Goal: Task Accomplishment & Management: Manage account settings

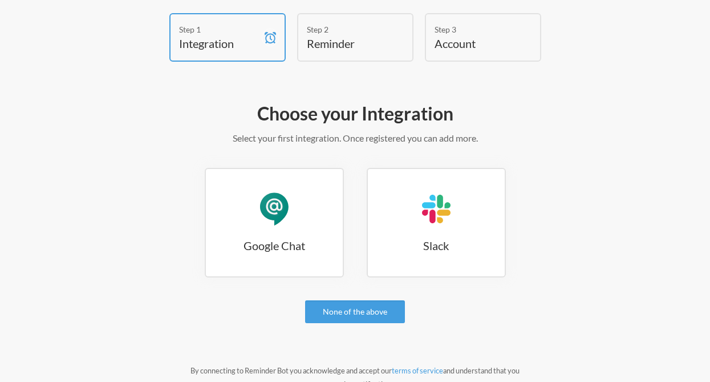
scroll to position [120, 0]
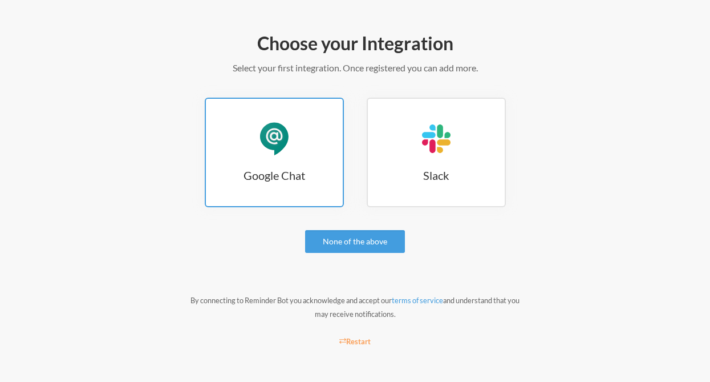
click at [304, 147] on link "Google Chat Google Chat" at bounding box center [274, 153] width 139 height 110
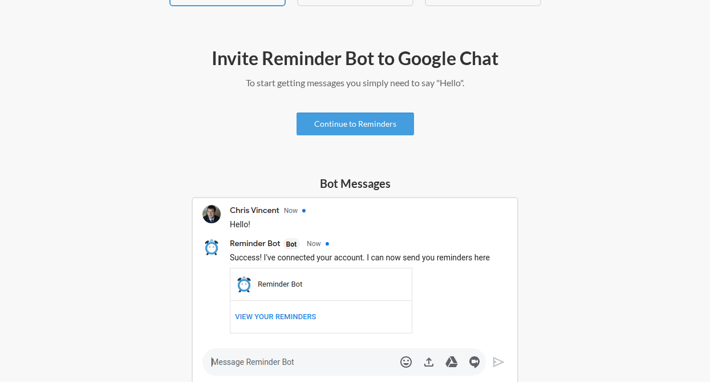
scroll to position [55, 0]
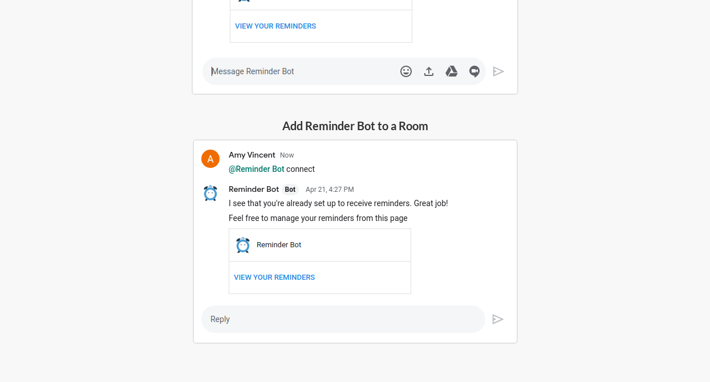
scroll to position [426, 0]
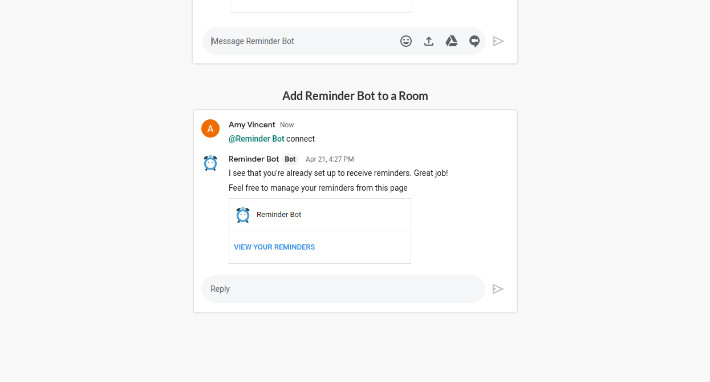
click at [330, 103] on h5 "Add Reminder Bot to a Room" at bounding box center [355, 95] width 325 height 16
click at [240, 280] on img at bounding box center [355, 211] width 325 height 204
click at [241, 280] on img at bounding box center [355, 211] width 325 height 204
click at [230, 297] on img at bounding box center [355, 211] width 325 height 204
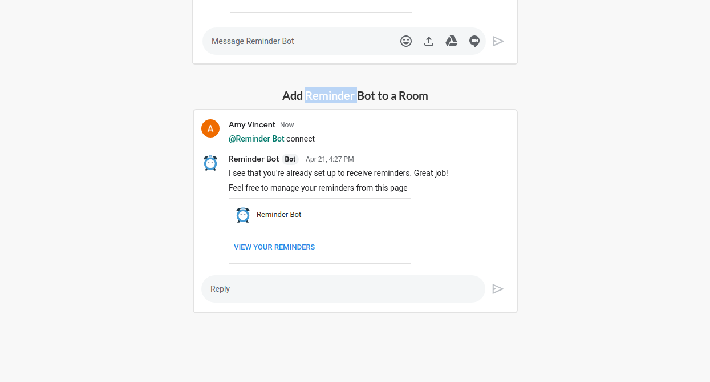
click at [230, 296] on img at bounding box center [355, 211] width 325 height 204
click at [290, 247] on img at bounding box center [355, 211] width 325 height 204
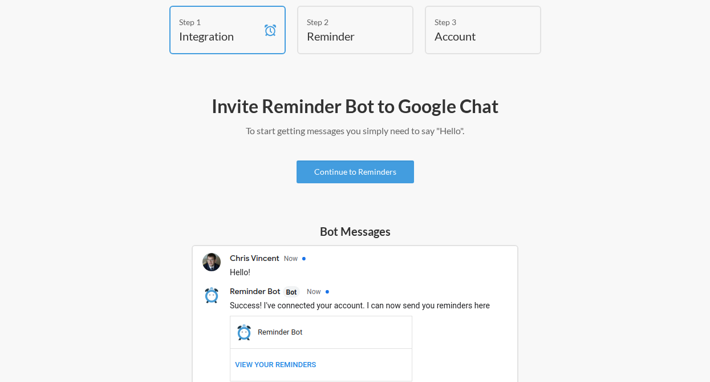
scroll to position [0, 0]
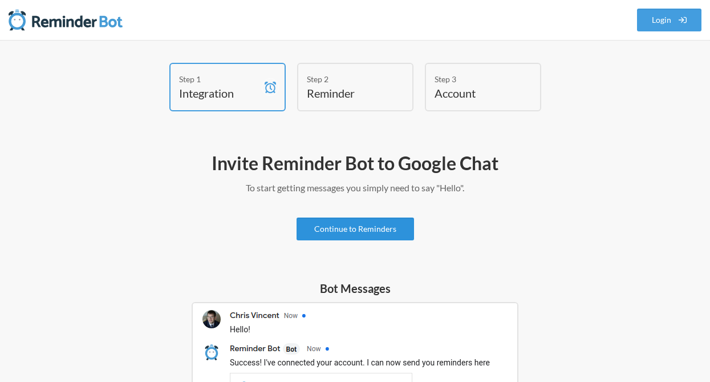
click at [324, 228] on link "Continue to Reminders" at bounding box center [356, 228] width 118 height 23
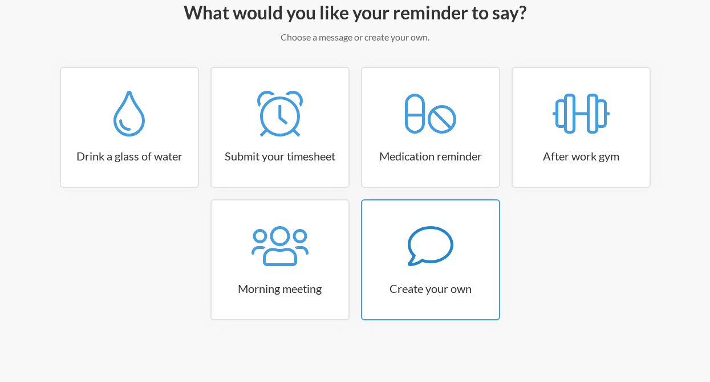
scroll to position [152, 0]
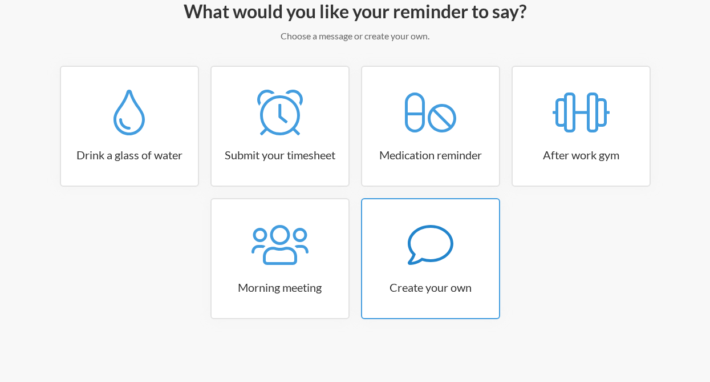
click at [423, 239] on icon at bounding box center [431, 245] width 46 height 46
select select "08:30:00"
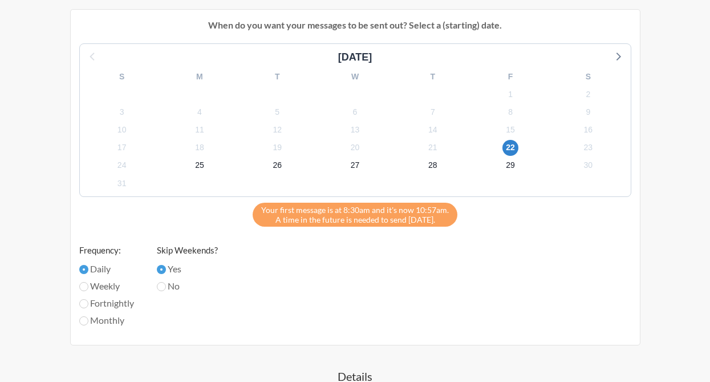
scroll to position [437, 0]
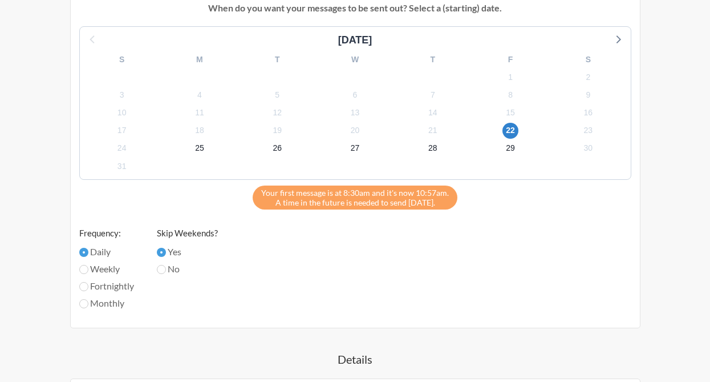
click at [107, 268] on label "Weekly" at bounding box center [106, 269] width 55 height 14
click at [88, 268] on input "Weekly" at bounding box center [83, 269] width 9 height 9
radio input "true"
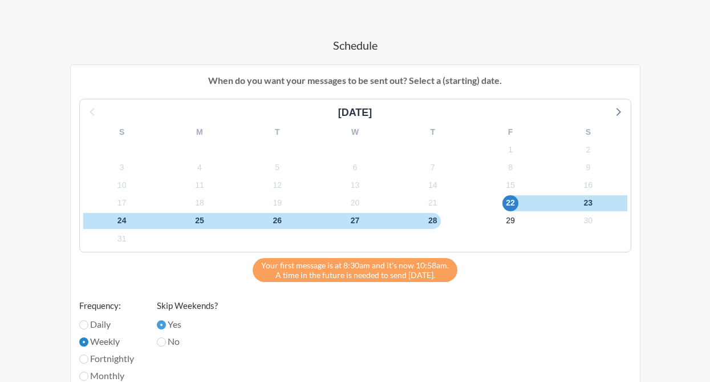
scroll to position [323, 0]
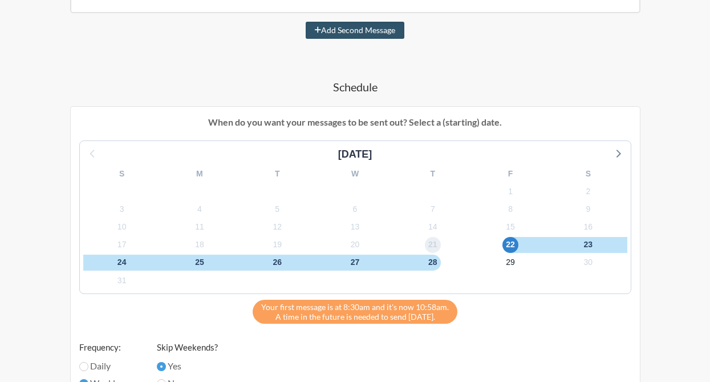
click at [433, 249] on span "21" at bounding box center [433, 245] width 16 height 16
click at [428, 260] on span "28" at bounding box center [433, 263] width 16 height 16
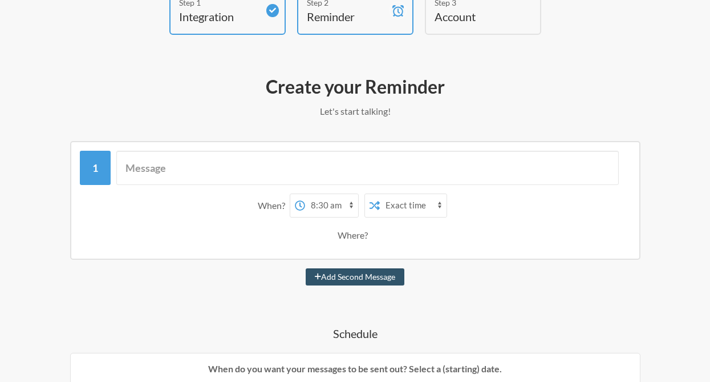
scroll to position [86, 0]
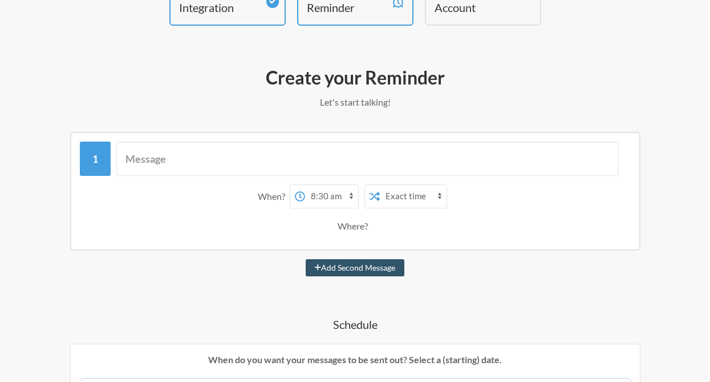
click at [336, 198] on select "12:00 am 12:15 am 12:30 am 12:45 am 1:00 am 1:15 am 1:30 am 1:45 am 2:00 am 2:1…" at bounding box center [331, 196] width 53 height 23
select select "10:00:00"
click at [305, 185] on select "12:00 am 12:15 am 12:30 am 12:45 am 1:00 am 1:15 am 1:30 am 1:45 am 2:00 am 2:1…" at bounding box center [331, 196] width 53 height 23
drag, startPoint x: 492, startPoint y: 215, endPoint x: 444, endPoint y: 205, distance: 49.6
click at [491, 215] on div "Where?" at bounding box center [356, 226] width 540 height 24
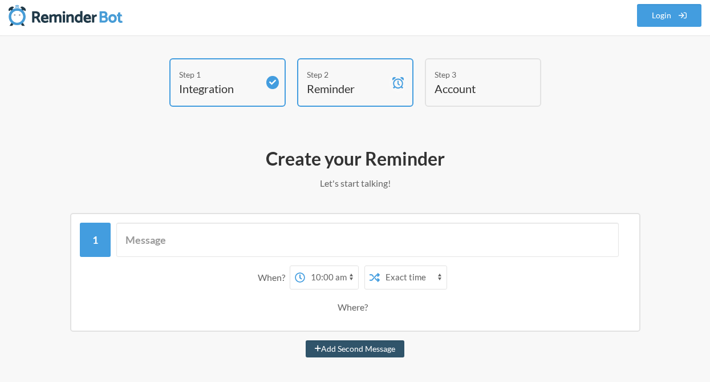
scroll to position [0, 0]
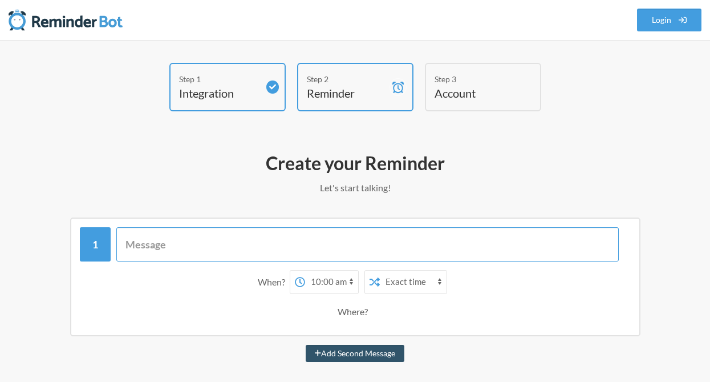
click at [229, 239] on input "text" at bounding box center [367, 244] width 503 height 34
click at [212, 245] on input "text" at bounding box center [367, 244] width 503 height 34
paste input "https://docs.google.com/spreadsheets/d/1nX9ZfjNUUwYVuFw5osmfNjqMF4nMQOOGnpMQmkS…"
type input "@Offshore QAs, reminder to enter in any requests into https://docs.google.com/s…"
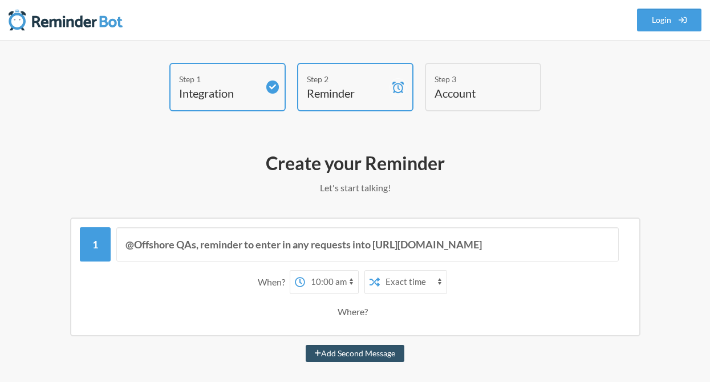
click at [352, 159] on h2 "Create your Reminder" at bounding box center [355, 163] width 642 height 24
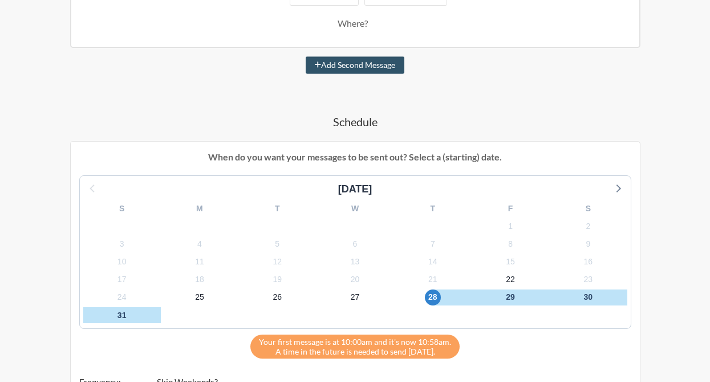
scroll to position [314, 0]
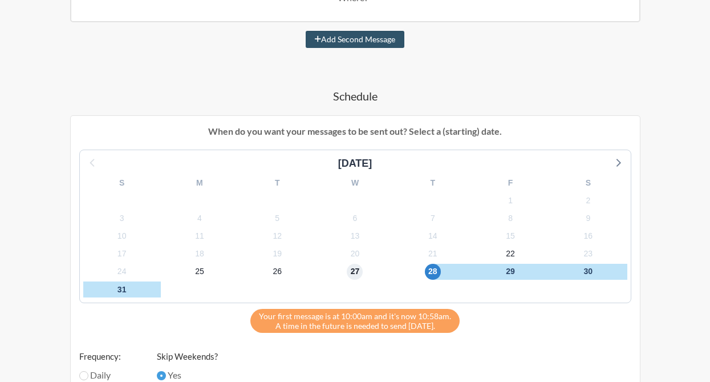
click at [360, 268] on span "27" at bounding box center [355, 272] width 16 height 16
click at [438, 273] on span "28" at bounding box center [433, 272] width 16 height 16
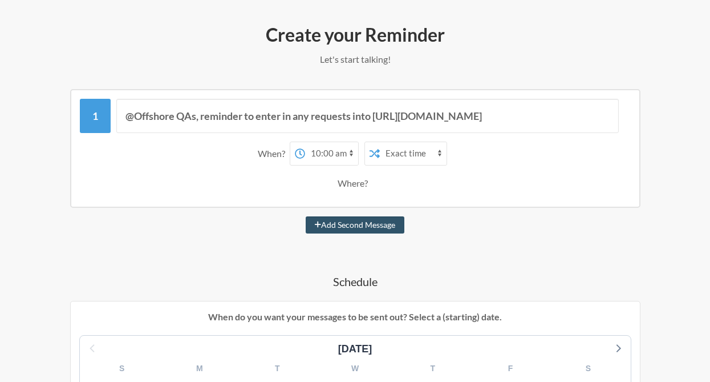
scroll to position [86, 0]
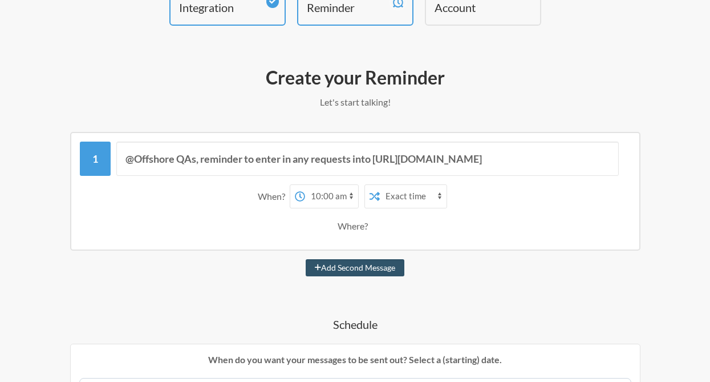
click at [320, 198] on select "12:00 am 12:15 am 12:30 am 12:45 am 1:00 am 1:15 am 1:30 am 1:45 am 2:00 am 2:1…" at bounding box center [331, 196] width 53 height 23
select select "00:00:00"
click at [305, 185] on select "12:00 am 12:15 am 12:30 am 12:45 am 1:00 am 1:15 am 1:30 am 1:45 am 2:00 am 2:1…" at bounding box center [331, 196] width 53 height 23
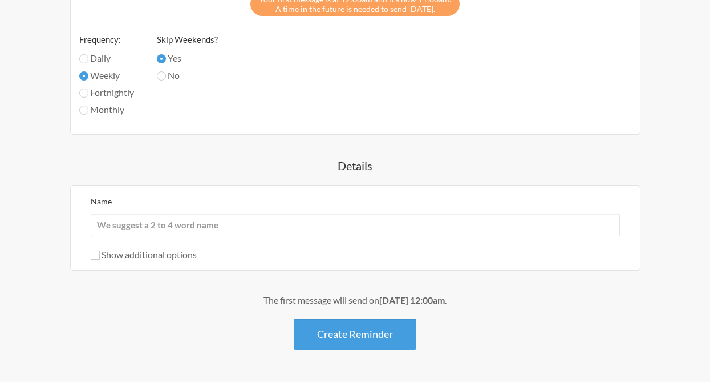
scroll to position [667, 0]
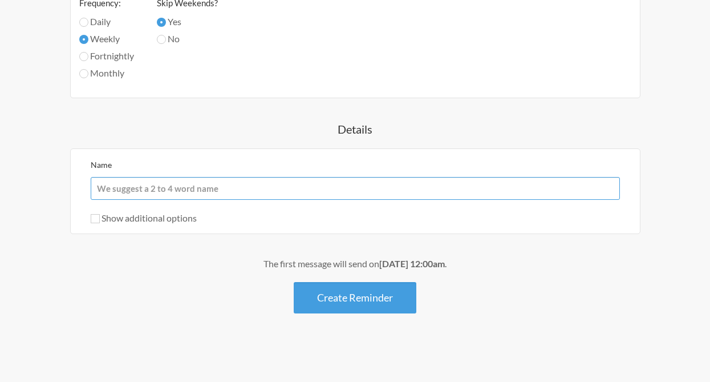
click at [179, 185] on input "Name" at bounding box center [356, 188] width 530 height 23
type input "i"
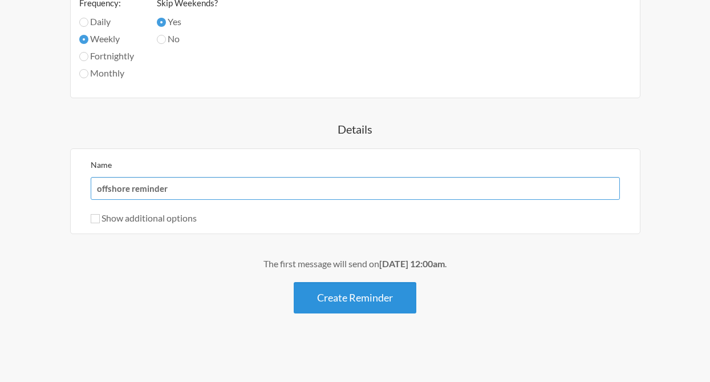
type input "offshore reminder"
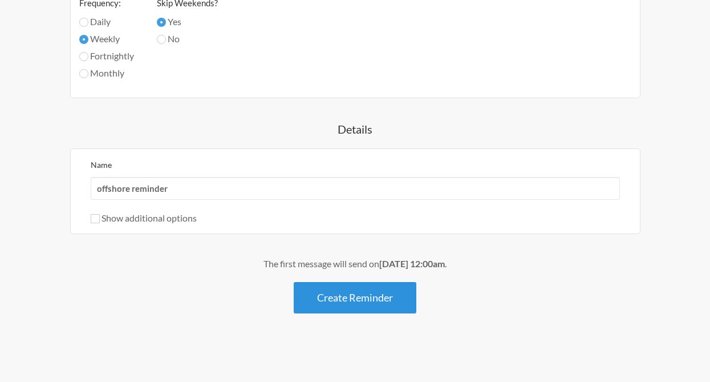
click at [364, 300] on button "Create Reminder" at bounding box center [355, 297] width 123 height 31
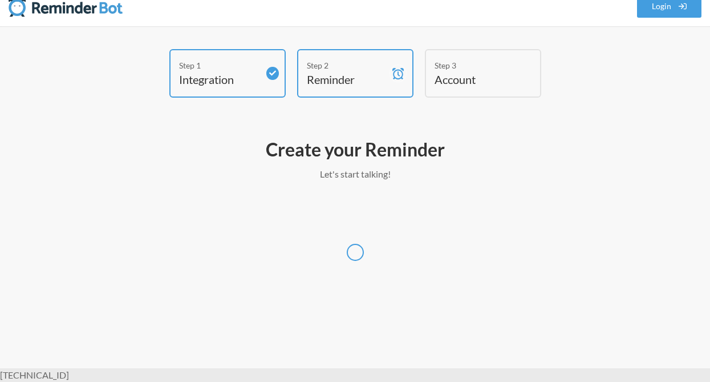
scroll to position [0, 0]
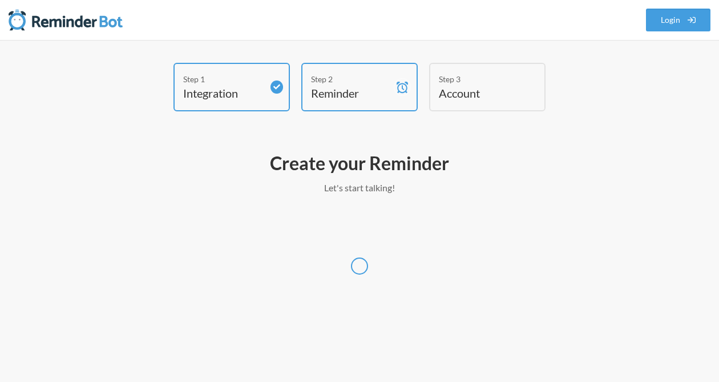
select select "America/Los_Angeles"
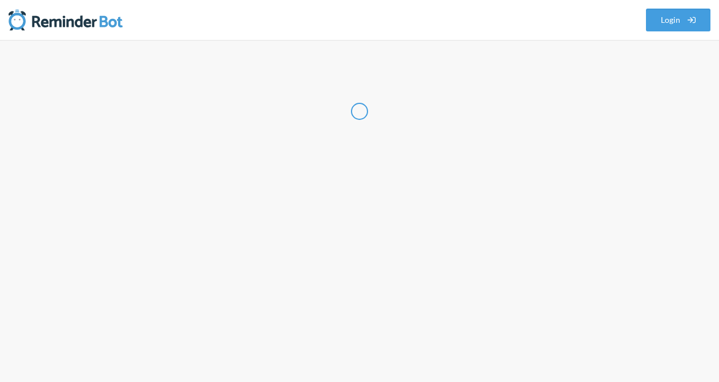
select select "US"
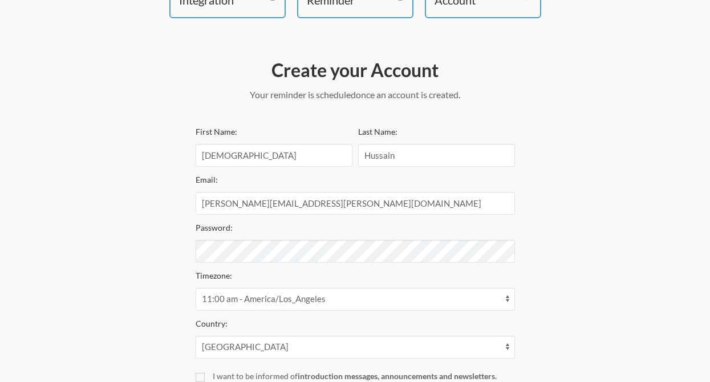
scroll to position [211, 0]
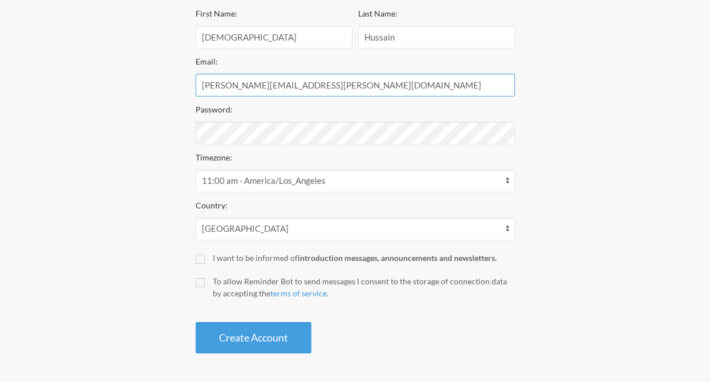
click at [252, 84] on input "[PERSON_NAME][EMAIL_ADDRESS][PERSON_NAME][DOMAIN_NAME]" at bounding box center [356, 85] width 320 height 23
click at [171, 181] on div "Step 1 Integration Step 2 Reminder Step 3 Account Create your Account Your remi…" at bounding box center [355, 105] width 665 height 507
click at [194, 287] on div "Create your Account Your reminder is scheduled and your trial will start once a…" at bounding box center [355, 146] width 342 height 425
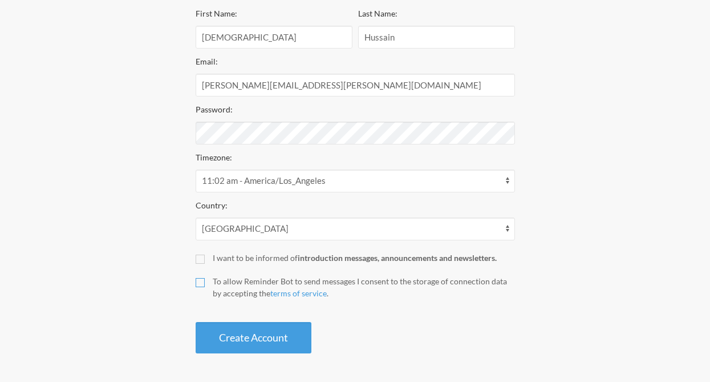
click at [196, 285] on input "To allow Reminder Bot to send messages I consent to the storage of connection d…" at bounding box center [200, 282] width 9 height 9
checkbox input "true"
click at [216, 337] on button "Create Account" at bounding box center [254, 337] width 116 height 31
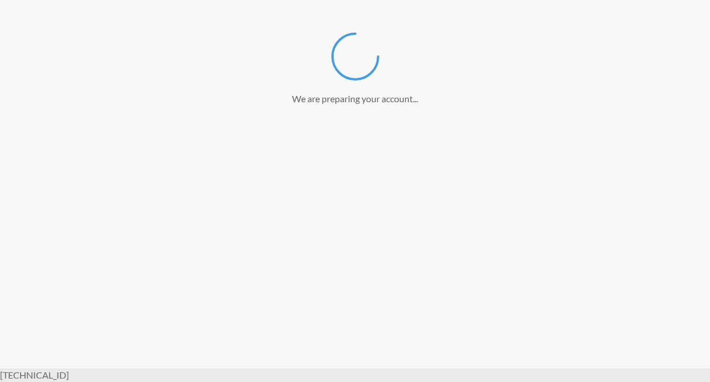
scroll to position [168, 0]
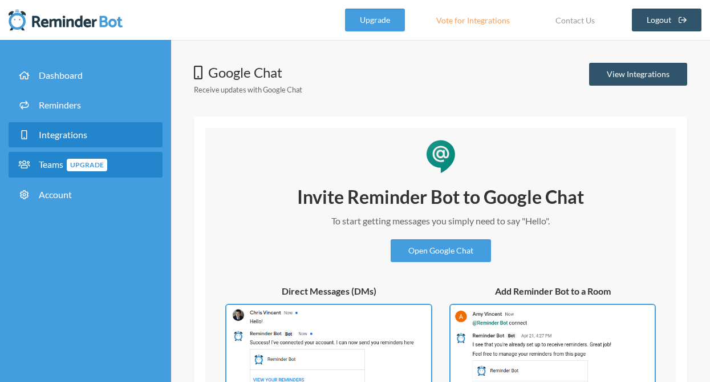
click at [140, 155] on link "Teams Upgrade" at bounding box center [86, 165] width 154 height 26
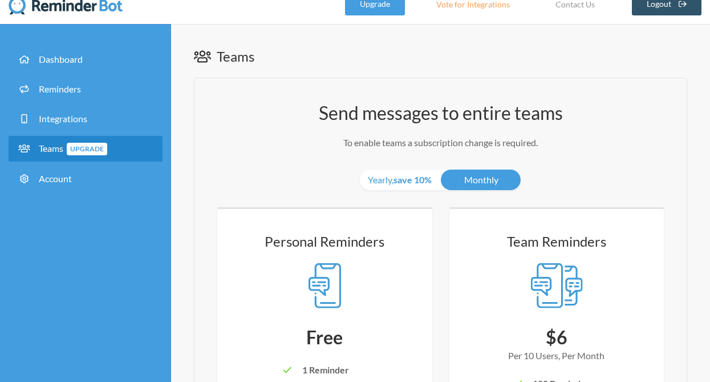
scroll to position [3, 0]
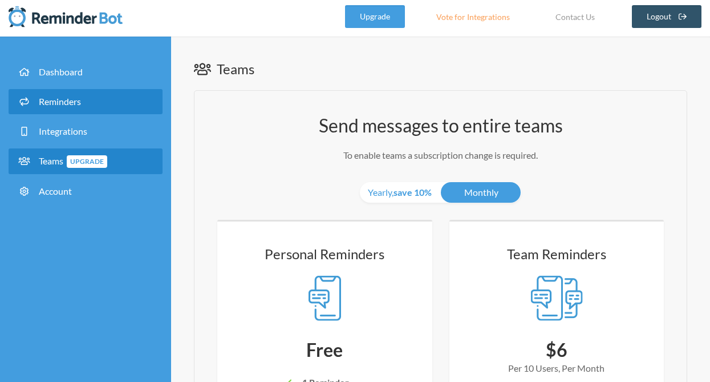
click at [53, 99] on span "Reminders" at bounding box center [60, 101] width 42 height 11
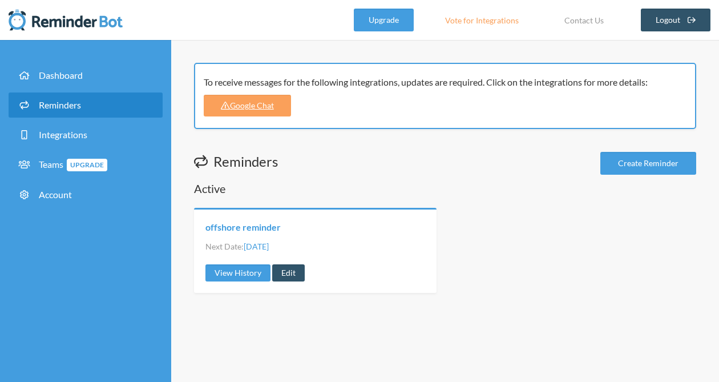
click at [229, 229] on link "offshore reminder" at bounding box center [242, 227] width 75 height 13
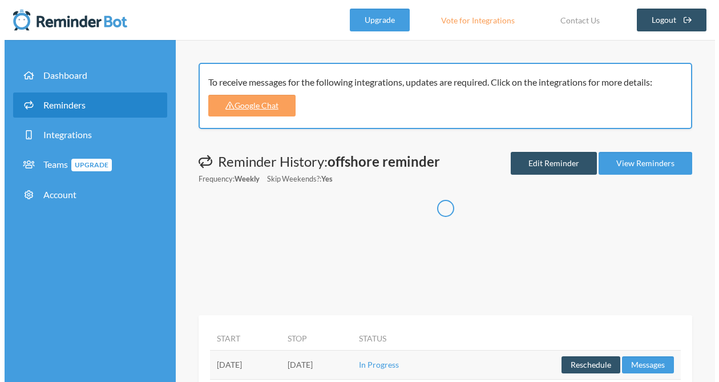
scroll to position [32, 0]
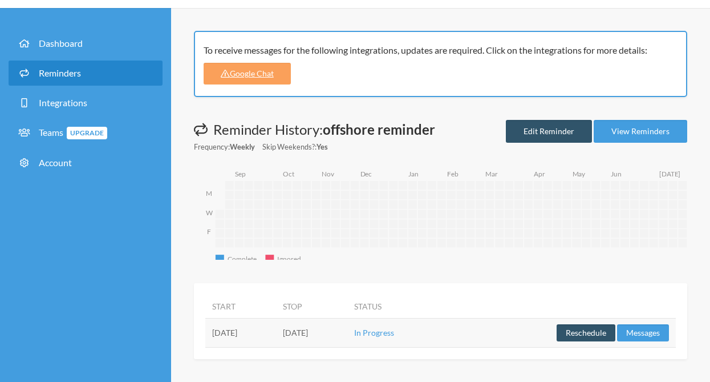
click at [347, 334] on td "[DATE]" at bounding box center [311, 332] width 71 height 29
click at [649, 336] on button "Messages" at bounding box center [643, 332] width 52 height 17
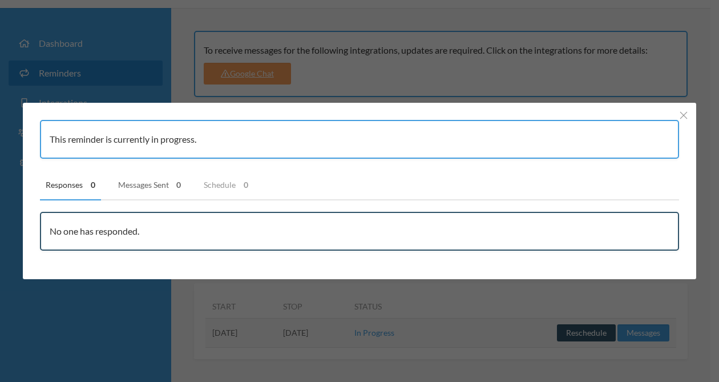
click at [128, 178] on link "Messages Sent 0" at bounding box center [149, 185] width 75 height 30
click at [320, 318] on div "This reminder is currently in progress. Responses 0 Messages Sent 0 Schedule 0 …" at bounding box center [359, 191] width 719 height 382
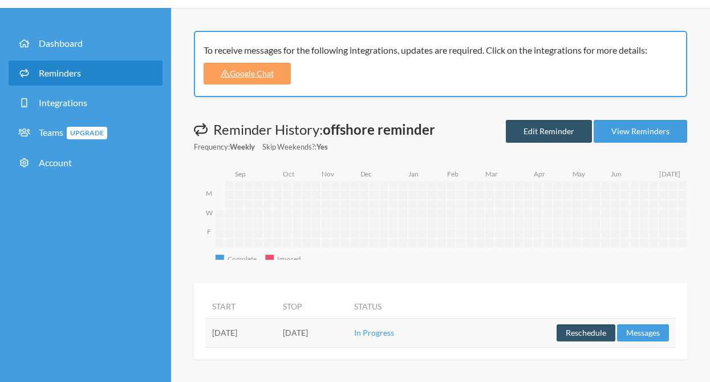
click at [446, 330] on td "In Progress" at bounding box center [397, 332] width 98 height 29
click at [276, 336] on td "[DATE]" at bounding box center [240, 332] width 71 height 29
click at [260, 340] on td "[DATE]" at bounding box center [240, 332] width 71 height 29
click at [568, 328] on button "Reschedule" at bounding box center [586, 332] width 59 height 17
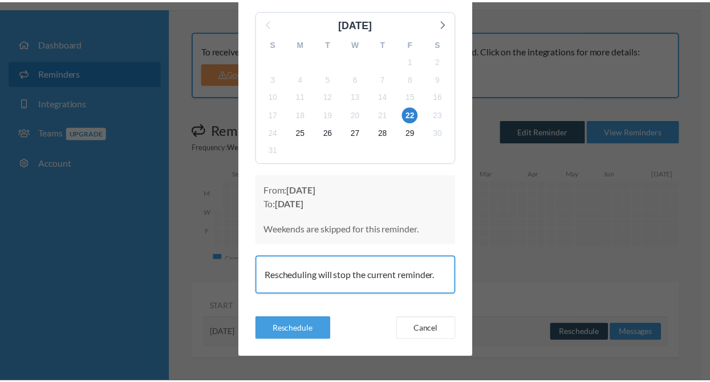
scroll to position [76, 0]
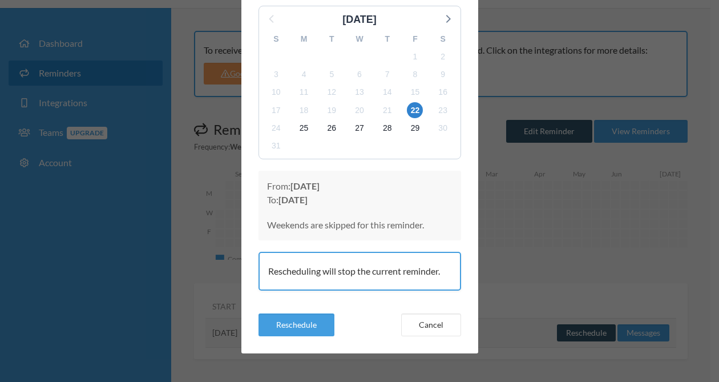
click at [519, 267] on div "Reschedule offshore reminder [DATE] S M T W T F S 27 28 29 30 31 1 2 3 4 5 6 7 …" at bounding box center [359, 191] width 719 height 382
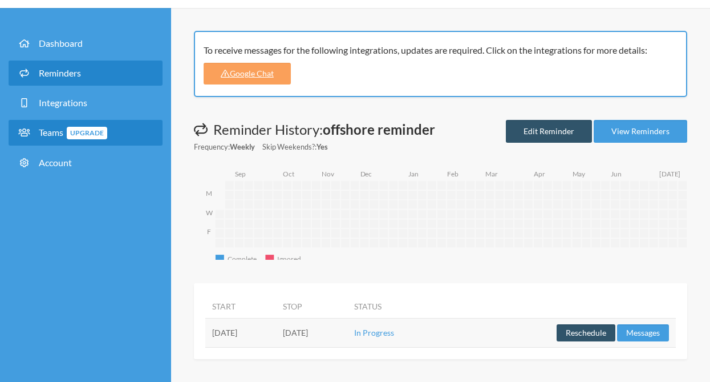
click at [59, 130] on span "Teams Upgrade" at bounding box center [73, 132] width 68 height 11
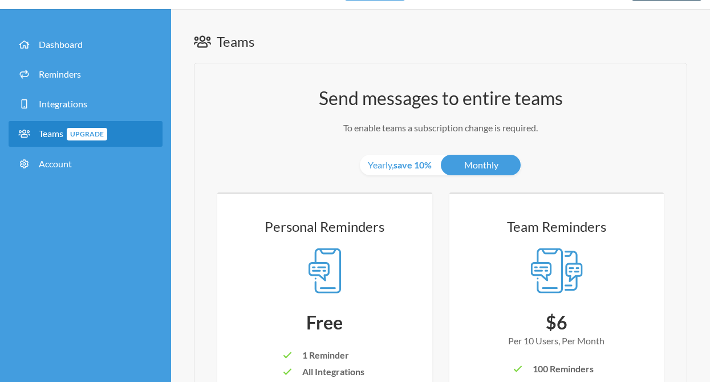
scroll to position [3, 0]
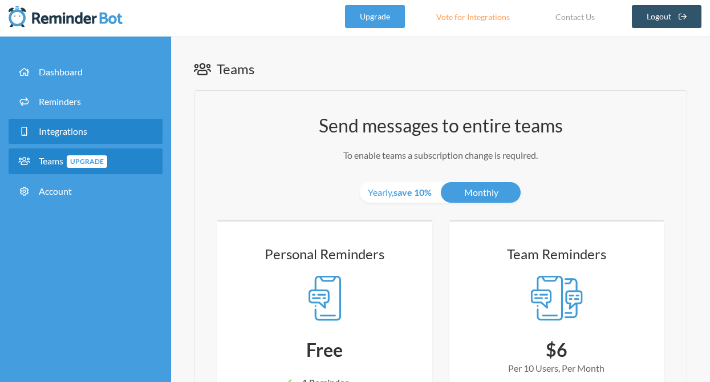
click at [88, 133] on link "Integrations" at bounding box center [86, 131] width 154 height 25
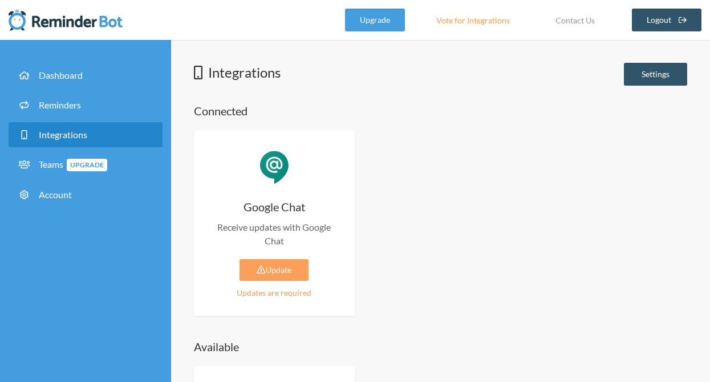
click at [278, 294] on div "Updates are required" at bounding box center [274, 292] width 127 height 12
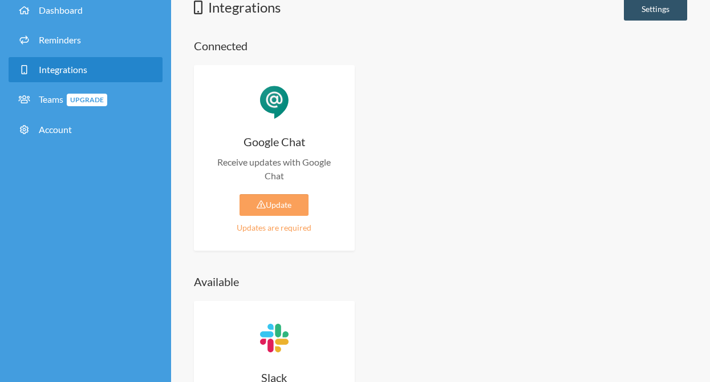
scroll to position [71, 0]
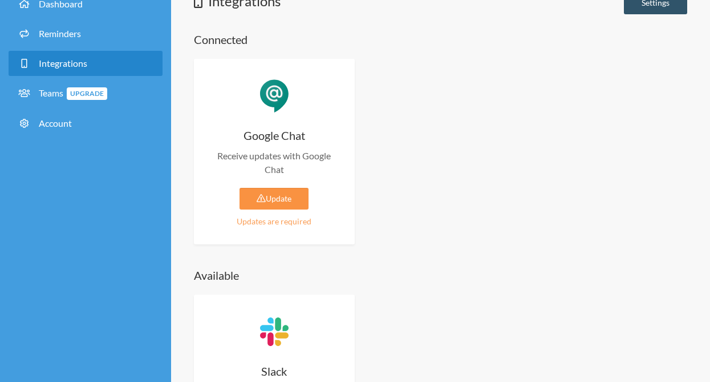
click at [278, 196] on link "Update" at bounding box center [274, 199] width 69 height 22
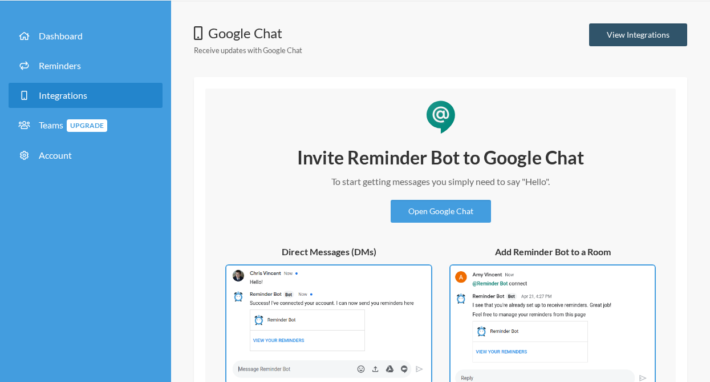
scroll to position [137, 0]
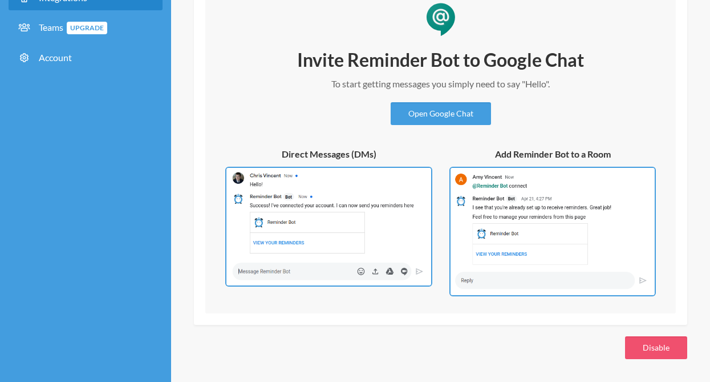
click at [502, 216] on img at bounding box center [553, 232] width 207 height 130
click at [355, 236] on img at bounding box center [328, 227] width 207 height 120
click at [429, 118] on link "Open Google Chat" at bounding box center [441, 113] width 100 height 23
click at [315, 332] on div "Google Chat Receive updates with Google Chat View Integrations Invite Reminder …" at bounding box center [440, 142] width 539 height 433
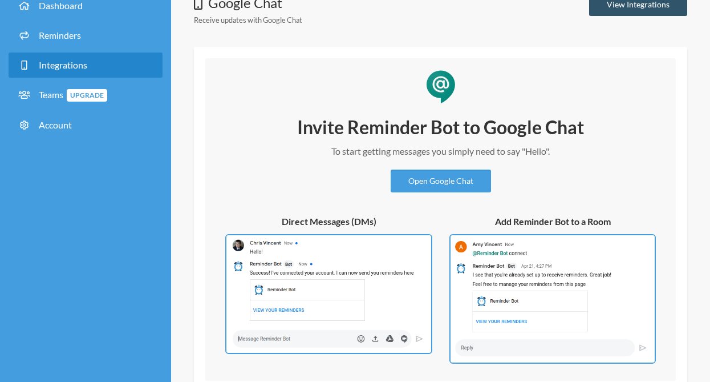
scroll to position [23, 0]
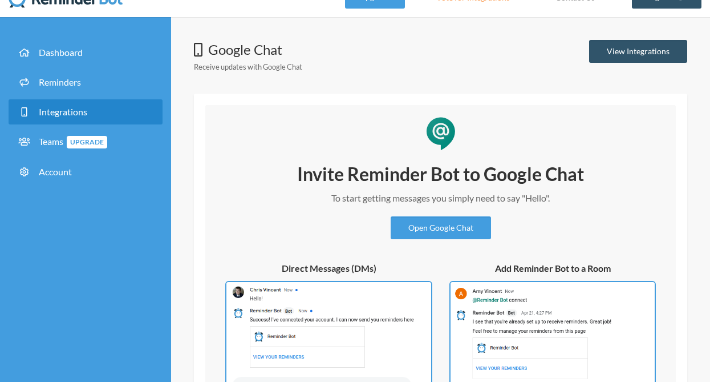
drag, startPoint x: 326, startPoint y: 82, endPoint x: 617, endPoint y: 43, distance: 293.5
click at [617, 43] on link "View Integrations" at bounding box center [639, 51] width 98 height 23
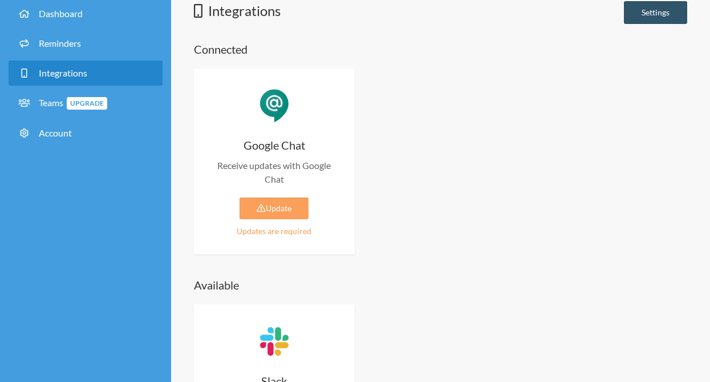
scroll to position [86, 0]
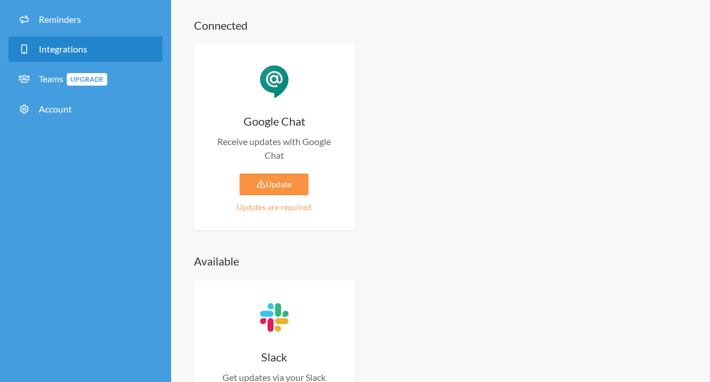
click at [284, 185] on link "Update" at bounding box center [274, 184] width 69 height 22
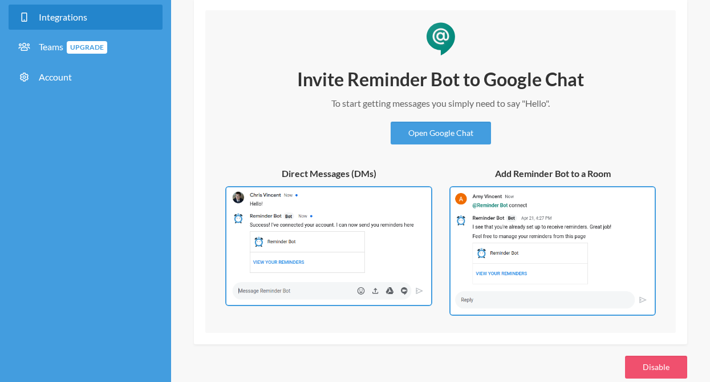
scroll to position [137, 0]
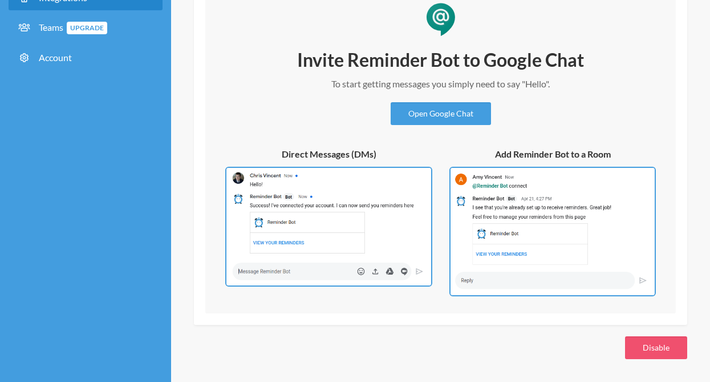
click at [547, 175] on img at bounding box center [553, 232] width 207 height 130
click at [370, 313] on div "Invite Reminder Bot to Google Chat To start getting messages you simply need to…" at bounding box center [440, 152] width 471 height 323
click at [271, 271] on img at bounding box center [328, 227] width 207 height 120
click at [279, 222] on img at bounding box center [328, 227] width 207 height 120
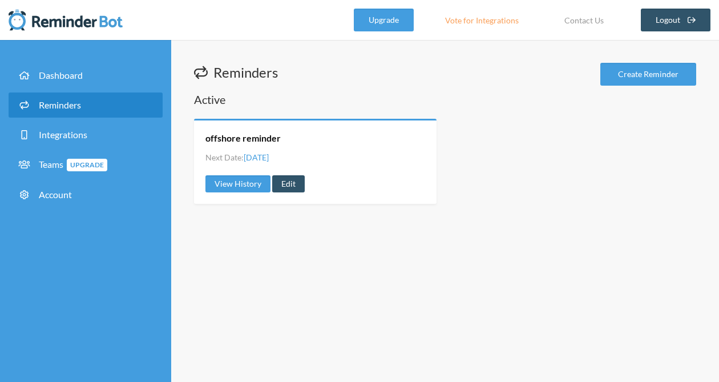
click at [313, 136] on div "offshore reminder" at bounding box center [315, 138] width 220 height 13
click at [268, 104] on h2 "Active" at bounding box center [445, 99] width 502 height 16
click at [230, 147] on div "offshore reminder Next Date: [DATE] View History Edit" at bounding box center [315, 161] width 243 height 85
click at [282, 183] on link "Edit" at bounding box center [288, 183] width 33 height 17
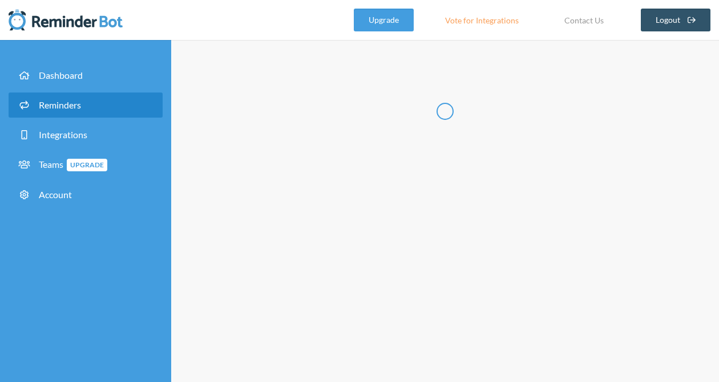
radio input "false"
radio input "true"
type input "offshore reminder"
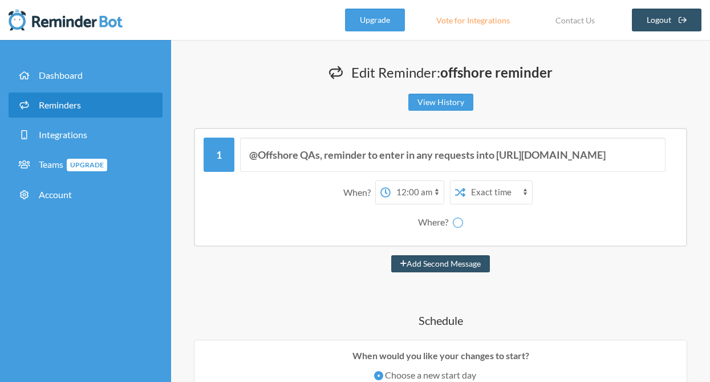
select select "spaces/AAQAxWYEnzg"
click at [67, 107] on span "Reminders" at bounding box center [60, 104] width 42 height 11
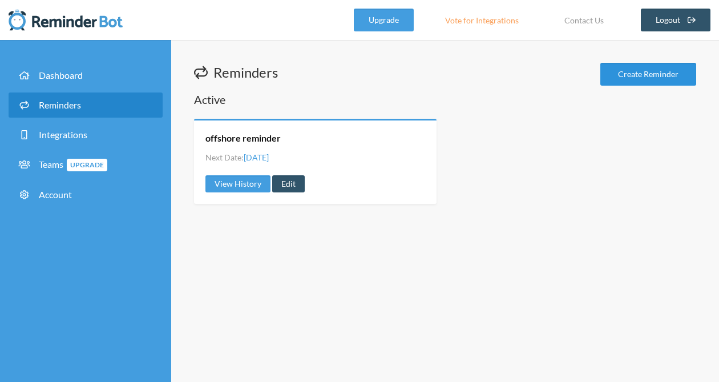
click at [624, 68] on link "Create Reminder" at bounding box center [648, 74] width 96 height 23
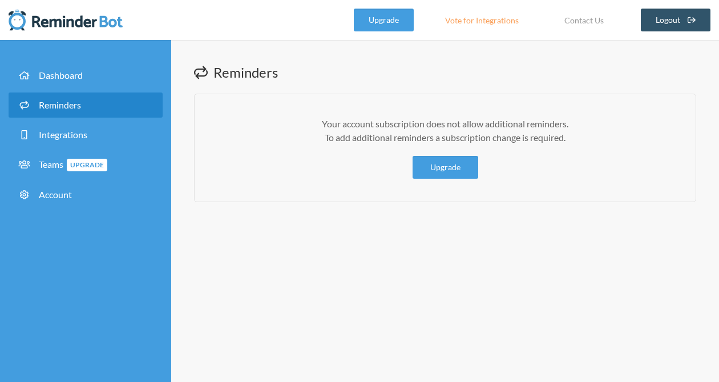
click at [269, 240] on div "Reminders Your account subscription does not allow additional reminders. To add…" at bounding box center [445, 211] width 548 height 342
click at [88, 106] on link "Reminders" at bounding box center [86, 104] width 154 height 25
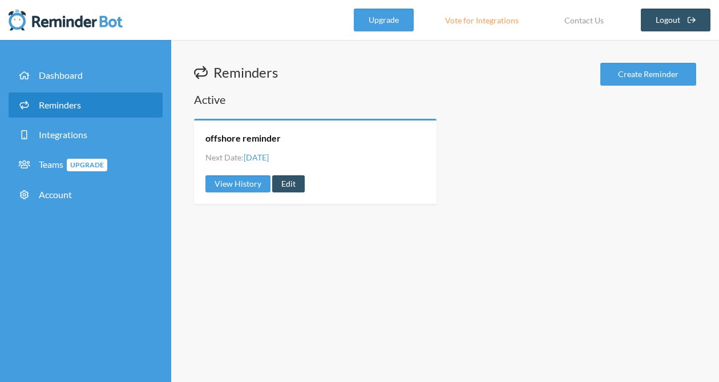
click at [294, 188] on link "Edit" at bounding box center [288, 183] width 33 height 17
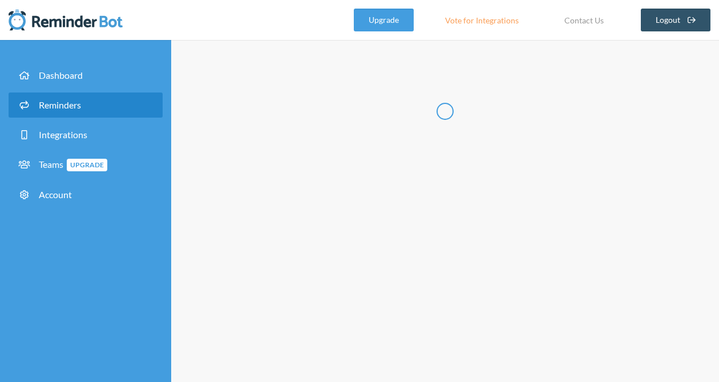
radio input "false"
radio input "true"
type input "offshore reminder"
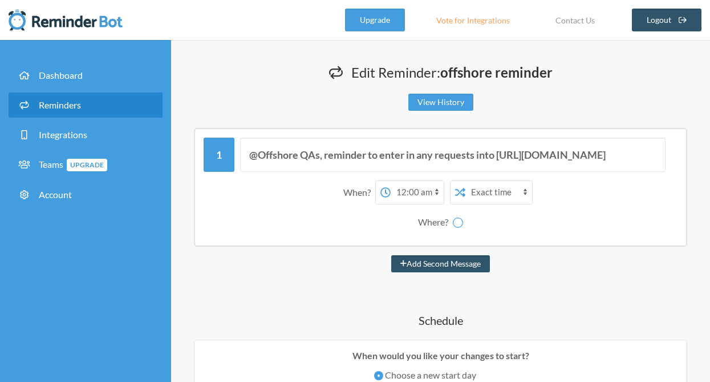
select select "spaces/AAQAxWYEnzg"
click at [421, 76] on span "Edit Reminder: offshore reminder" at bounding box center [452, 72] width 201 height 17
click at [473, 75] on strong "offshore reminder" at bounding box center [497, 72] width 112 height 17
click at [458, 78] on strong "offshore reminder" at bounding box center [497, 72] width 112 height 17
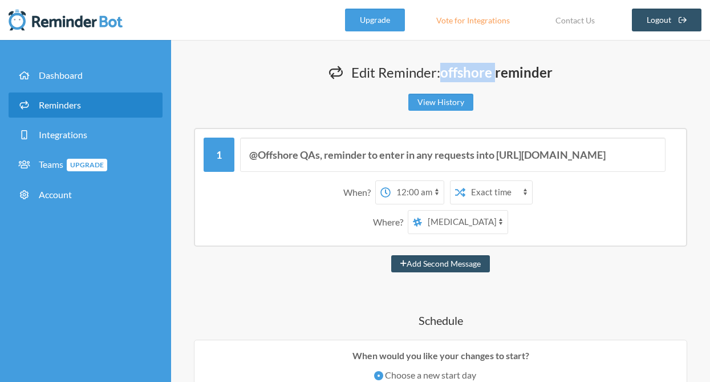
click at [458, 78] on strong "offshore reminder" at bounding box center [497, 72] width 112 height 17
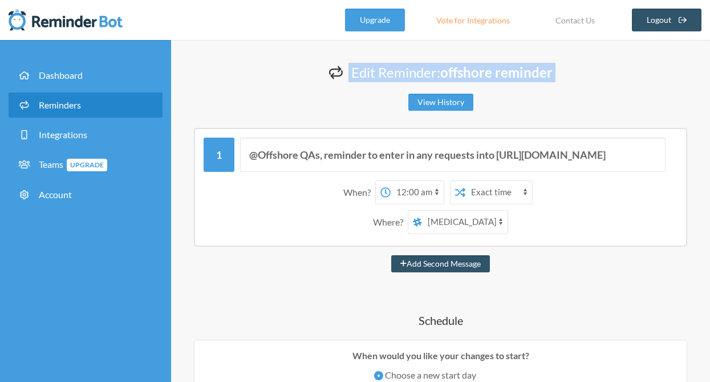
click at [458, 78] on strong "offshore reminder" at bounding box center [497, 72] width 112 height 17
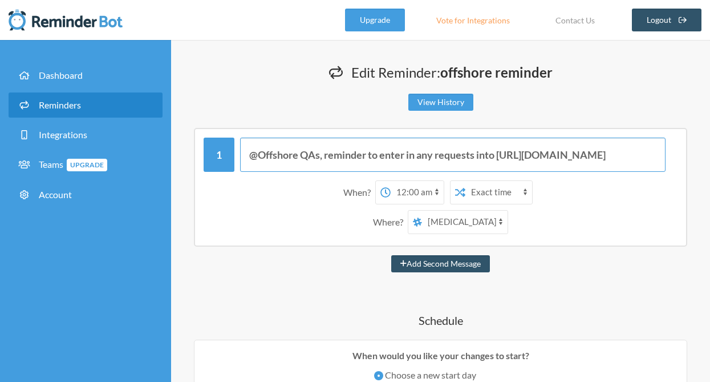
click at [361, 152] on input "@Offshore QAs, reminder to enter in any requests into https://docs.google.com/s…" at bounding box center [453, 155] width 426 height 34
click at [255, 155] on input "@Offshore QAs, reminder to enter in any requests into https://docs.google.com/s…" at bounding box center [453, 155] width 426 height 34
click at [391, 255] on button "Add Second Message" at bounding box center [440, 263] width 99 height 17
select select "01:00:00"
select select "spaces/AAQAxWYEnzg"
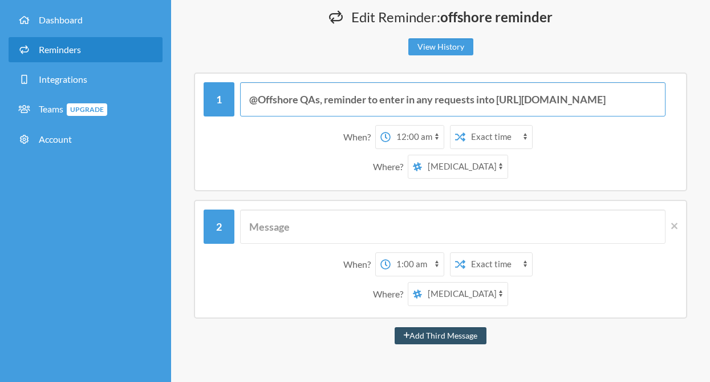
scroll to position [57, 0]
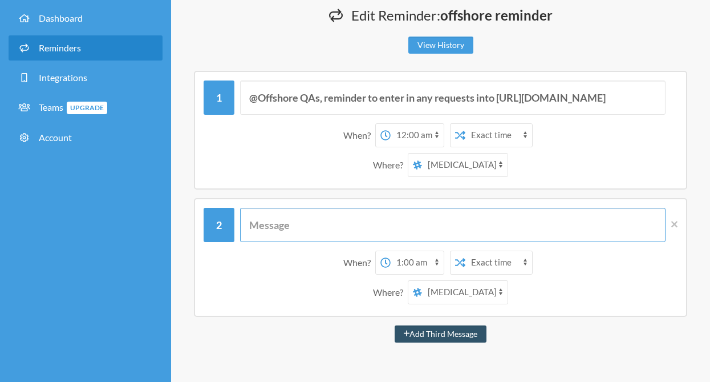
click at [273, 227] on input "text" at bounding box center [453, 225] width 426 height 34
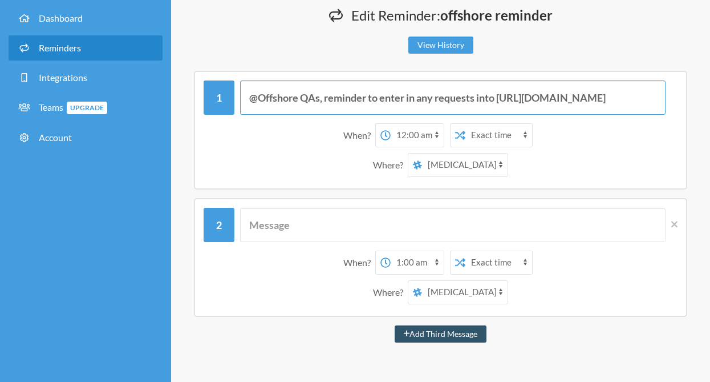
drag, startPoint x: 330, startPoint y: 98, endPoint x: 210, endPoint y: 92, distance: 120.0
click at [210, 92] on div "@Offshore QAs, reminder to enter in any requests into https://docs.google.com/s…" at bounding box center [441, 97] width 474 height 34
click at [617, 94] on input "@QA Reminder to enter in any requests into https://docs.google.com/spreadsheets…" at bounding box center [453, 97] width 426 height 34
type input "@QA Reminder to enter in any requests into https://docs.google.com/spreadsheets…"
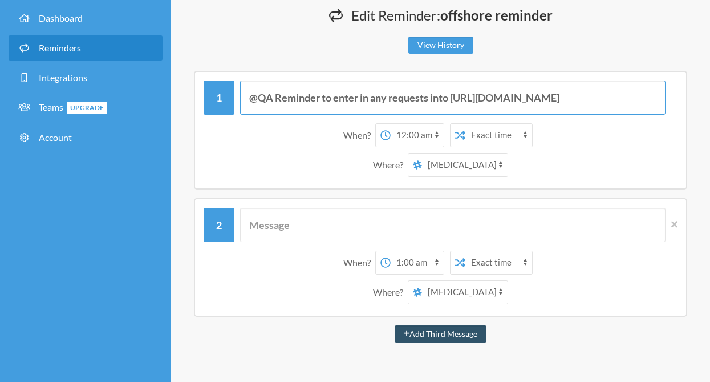
click at [395, 325] on button "Add Third Message" at bounding box center [441, 333] width 92 height 17
select select "02:00:00"
select select "spaces/AAQAxWYEnzg"
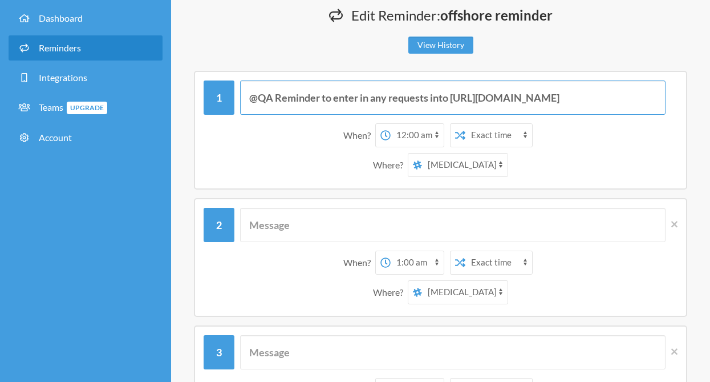
select select "03:00:00"
select select "spaces/AAQAxWYEnzg"
click at [678, 353] on icon at bounding box center [675, 351] width 6 height 10
select select "03:00:00"
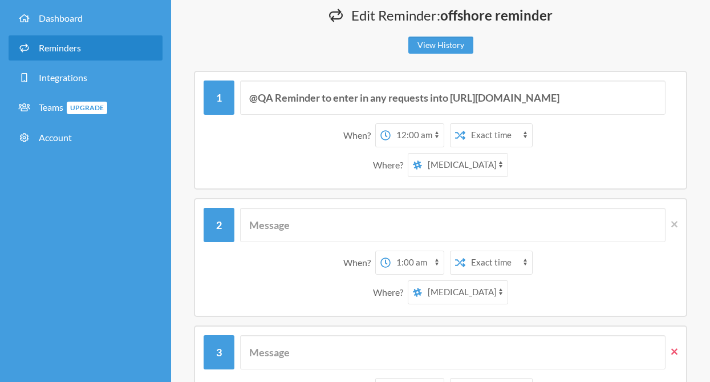
scroll to position [0, 0]
click at [676, 223] on icon at bounding box center [675, 224] width 6 height 6
select select "03:00:00"
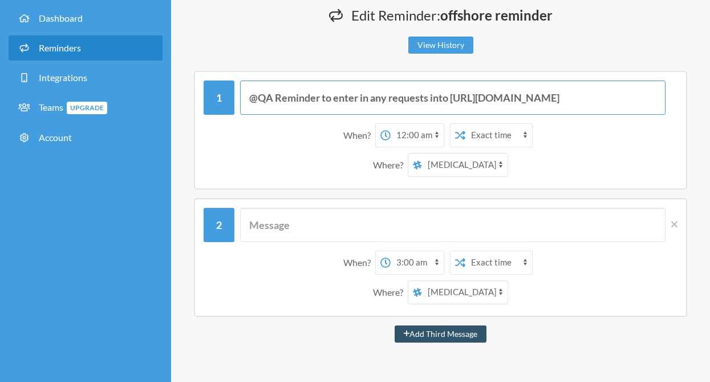
click at [513, 101] on input "@QA Reminder to enter in any requests into https://docs.google.com/spreadsheets…" at bounding box center [453, 97] width 426 height 34
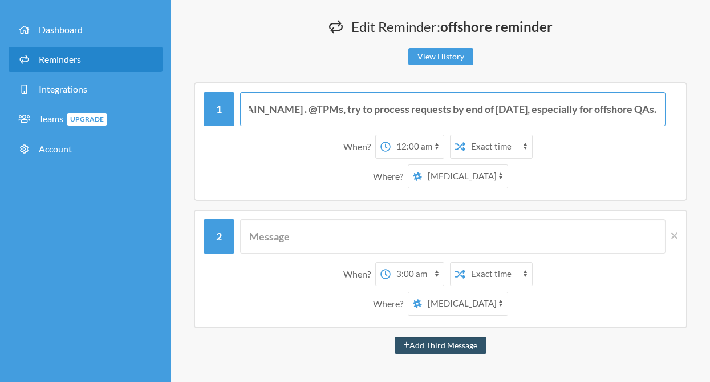
scroll to position [43, 0]
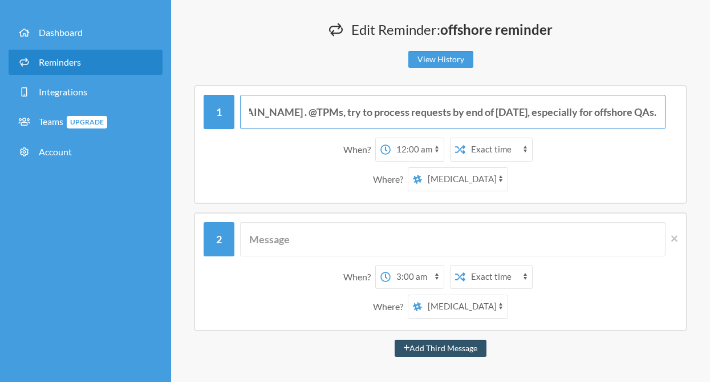
click at [539, 110] on input "@QA Reminder to enter in any requests into https://docs.google.com/spreadsheets…" at bounding box center [453, 112] width 426 height 34
type input "@QA Reminder to enter in any requests into https://docs.google.com/spreadsheets…"
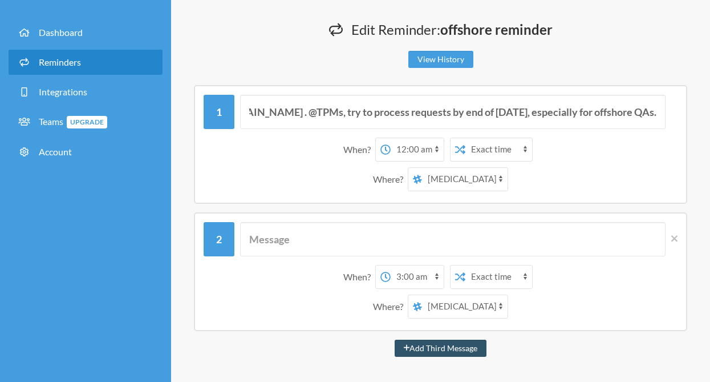
scroll to position [0, 0]
click at [298, 170] on div "Where? Nazmul Hussain Capex Requests: MH QA, Nyan, Javier" at bounding box center [440, 179] width 463 height 24
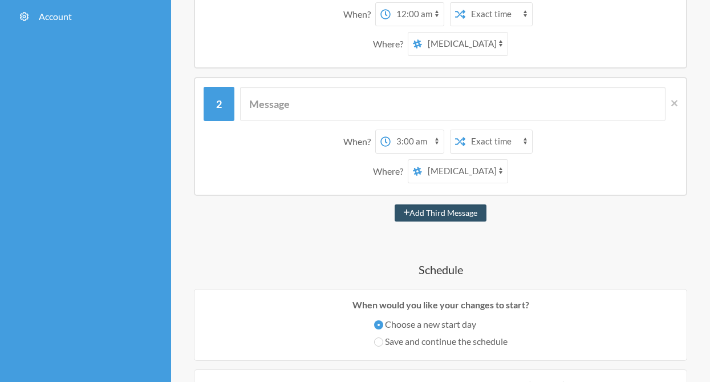
scroll to position [185, 0]
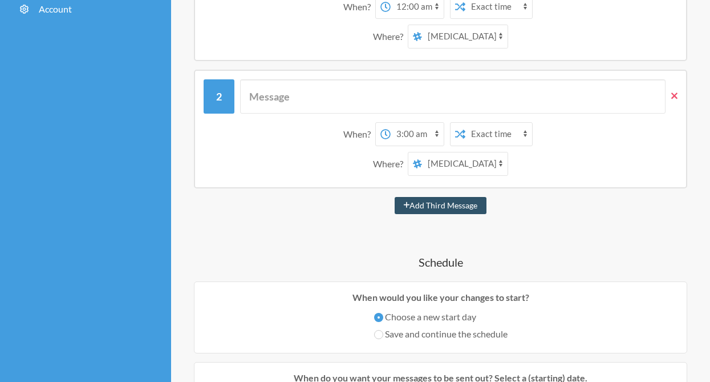
click at [676, 91] on icon at bounding box center [675, 96] width 6 height 10
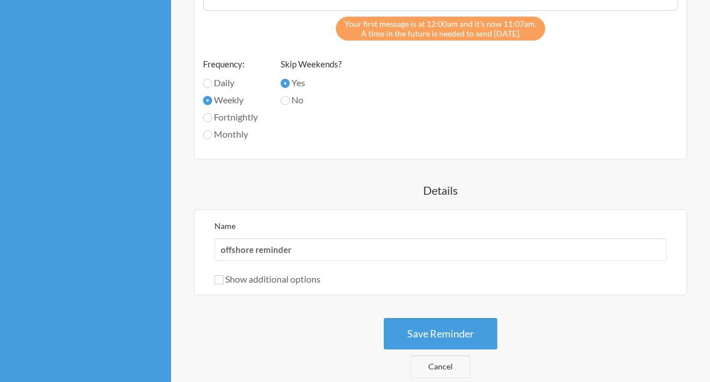
scroll to position [599, 0]
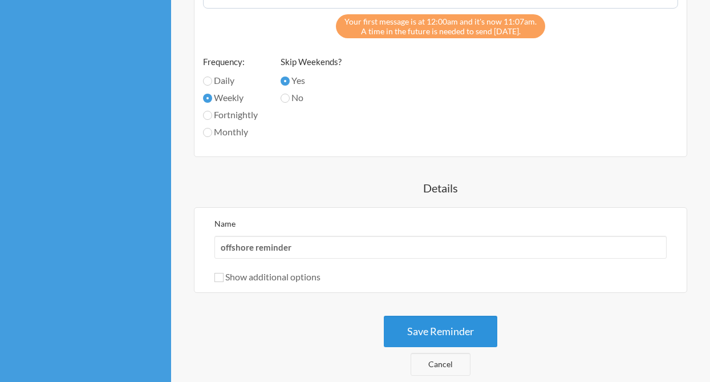
click at [440, 329] on button "Save Reminder" at bounding box center [441, 331] width 114 height 31
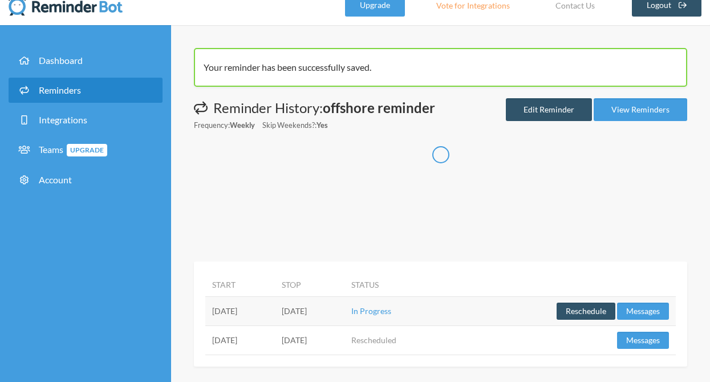
scroll to position [22, 0]
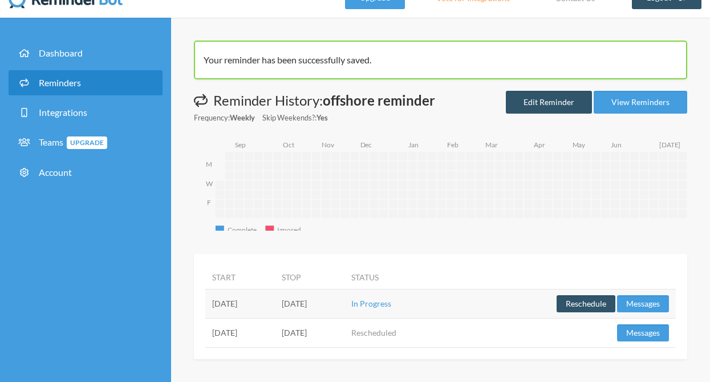
click at [275, 328] on td "[DATE]" at bounding box center [240, 332] width 70 height 29
click at [267, 302] on td "[DATE]" at bounding box center [240, 303] width 70 height 29
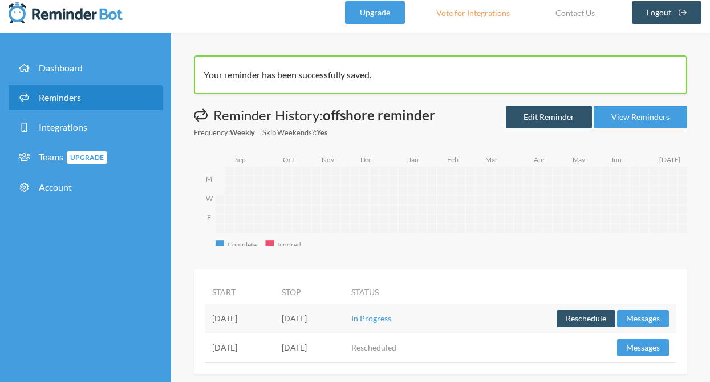
scroll to position [0, 0]
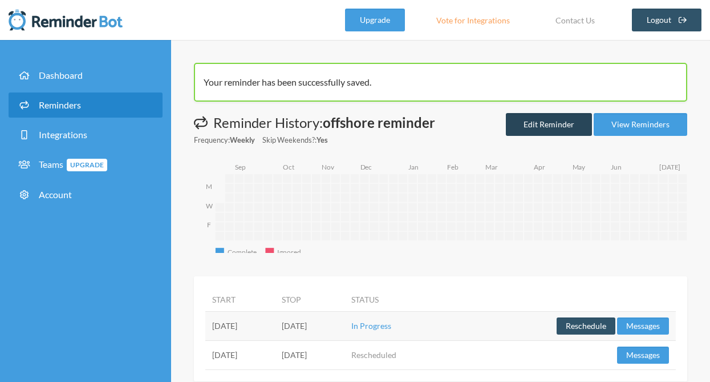
click at [535, 132] on link "Edit Reminder" at bounding box center [549, 124] width 86 height 23
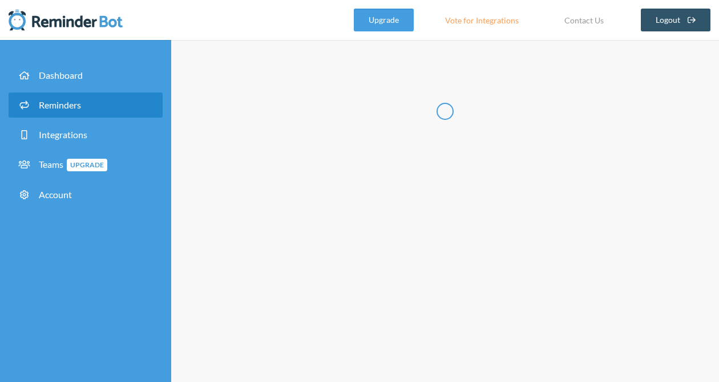
radio input "false"
radio input "true"
type input "offshore reminder"
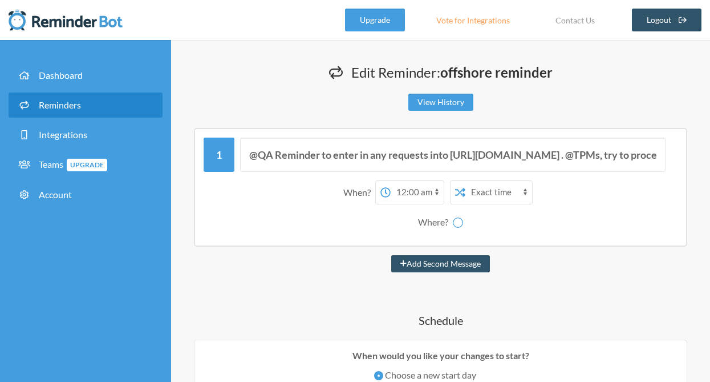
select select "spaces/AAQAxWYEnzg"
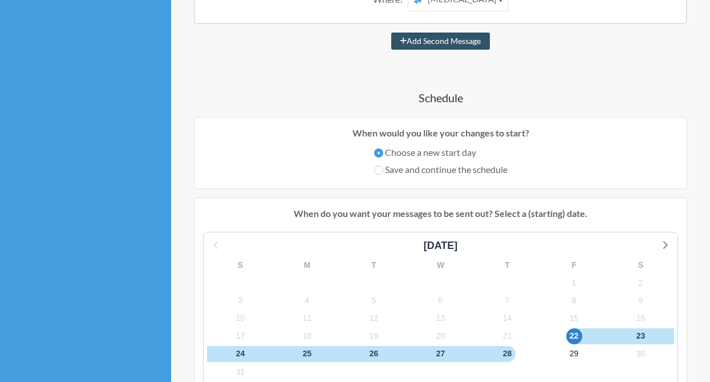
scroll to position [243, 0]
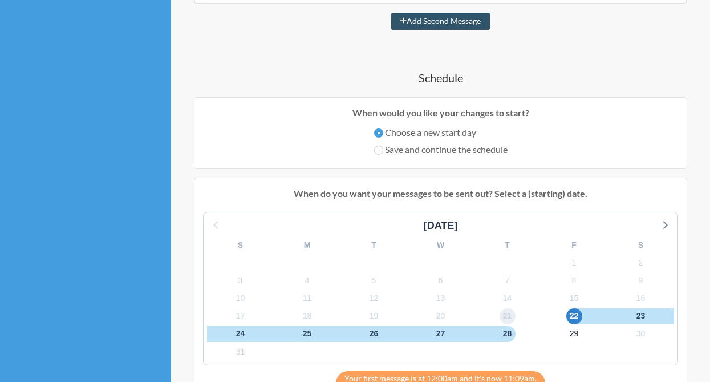
click at [510, 317] on span "21" at bounding box center [508, 316] width 16 height 16
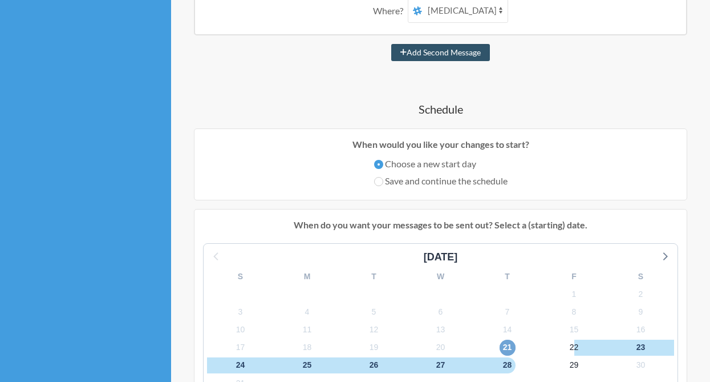
scroll to position [342, 0]
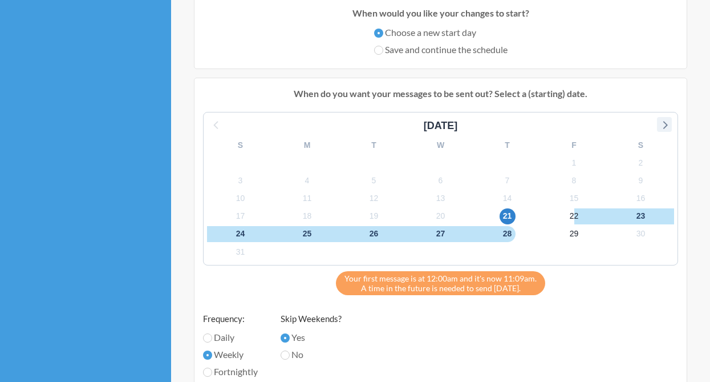
click at [664, 131] on icon at bounding box center [664, 124] width 15 height 15
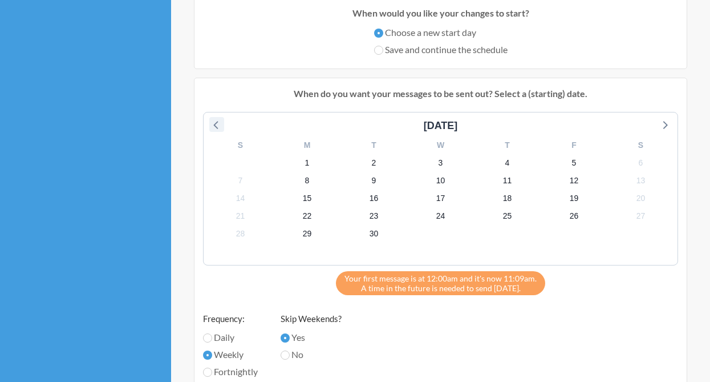
click at [218, 127] on icon at bounding box center [216, 124] width 15 height 15
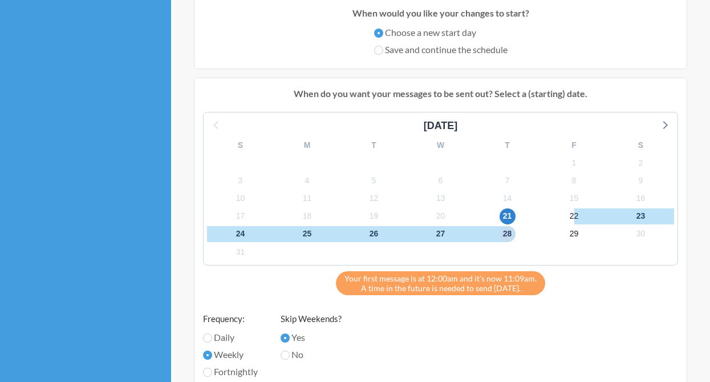
click at [508, 235] on span "28" at bounding box center [508, 234] width 16 height 16
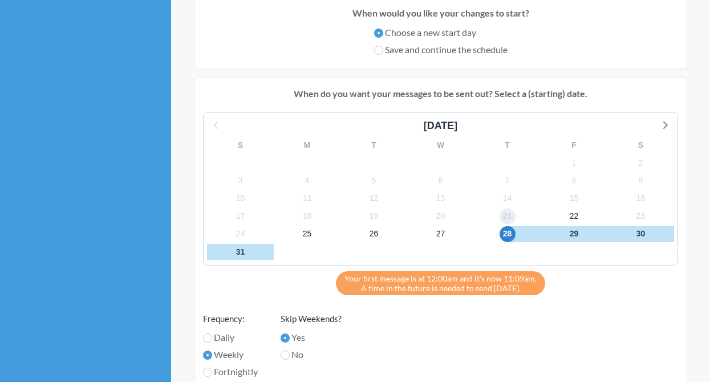
click at [508, 219] on span "21" at bounding box center [508, 216] width 16 height 16
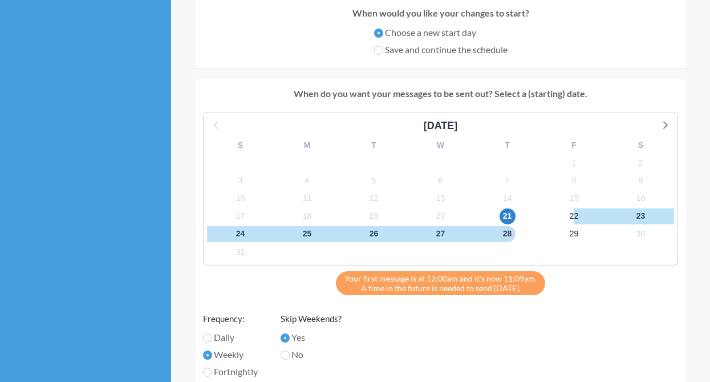
drag, startPoint x: 506, startPoint y: 236, endPoint x: 628, endPoint y: 281, distance: 130.9
click at [628, 281] on div "August 2025 S M T W T F S 27 28 29 30 31 1 2 3 4 5 6 7 8 9 10 11 12 13 14 15 16…" at bounding box center [440, 203] width 475 height 183
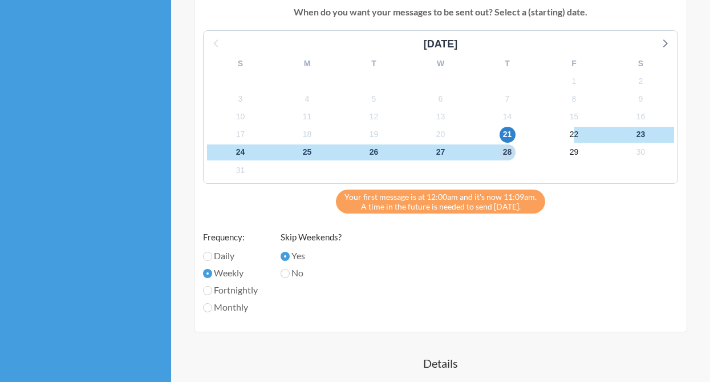
scroll to position [381, 0]
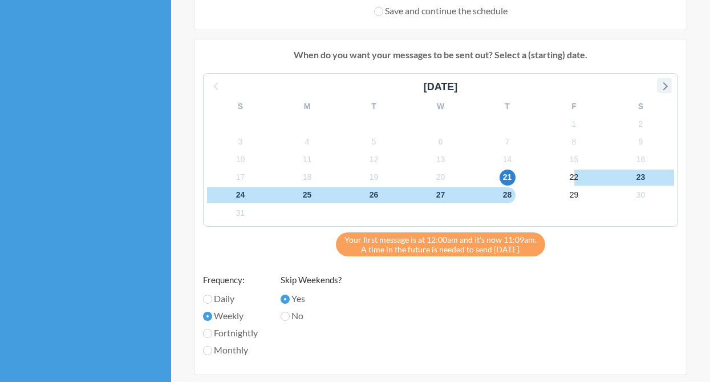
click at [669, 79] on icon at bounding box center [664, 85] width 15 height 15
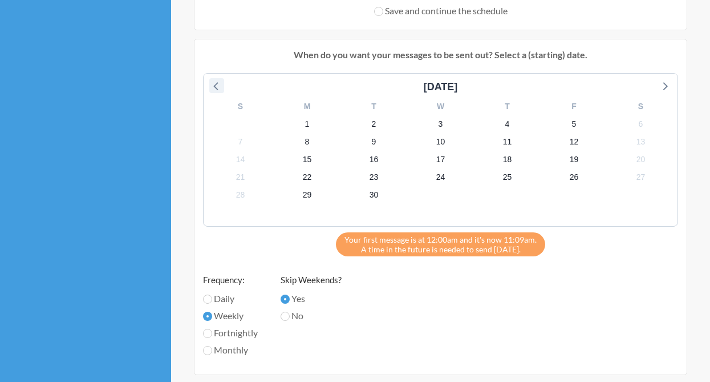
click at [215, 87] on icon at bounding box center [215, 86] width 5 height 8
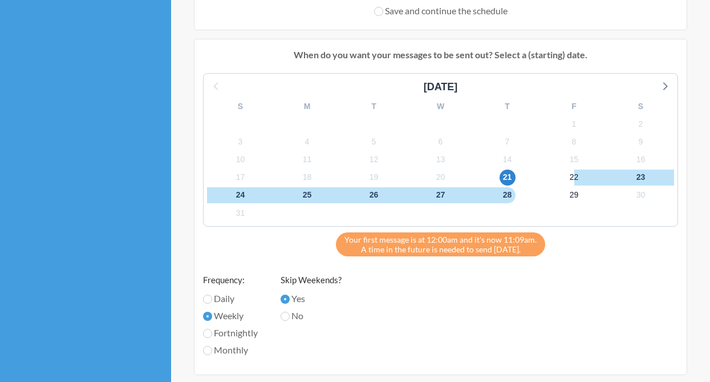
click at [512, 203] on div "28" at bounding box center [507, 195] width 67 height 18
click at [506, 192] on span "28" at bounding box center [508, 195] width 16 height 16
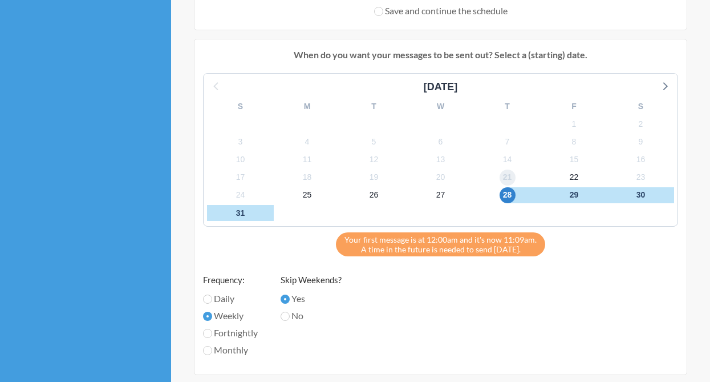
click at [510, 181] on span "21" at bounding box center [508, 177] width 16 height 16
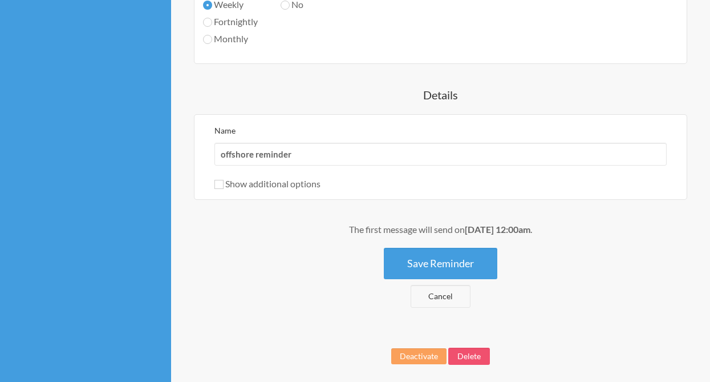
scroll to position [681, 0]
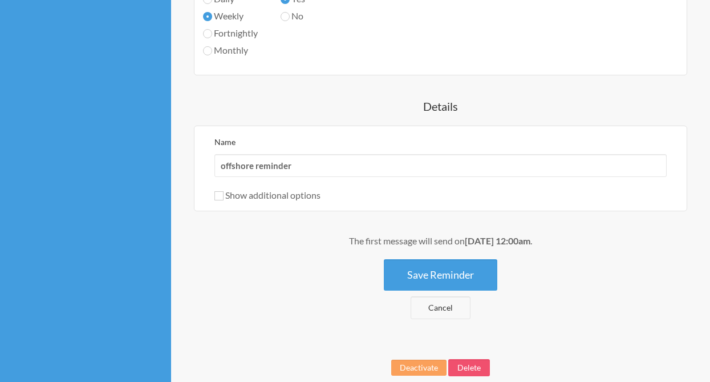
click at [259, 194] on label "Show additional options" at bounding box center [268, 194] width 106 height 11
click at [224, 194] on input "Show additional options" at bounding box center [219, 195] width 9 height 9
checkbox input "true"
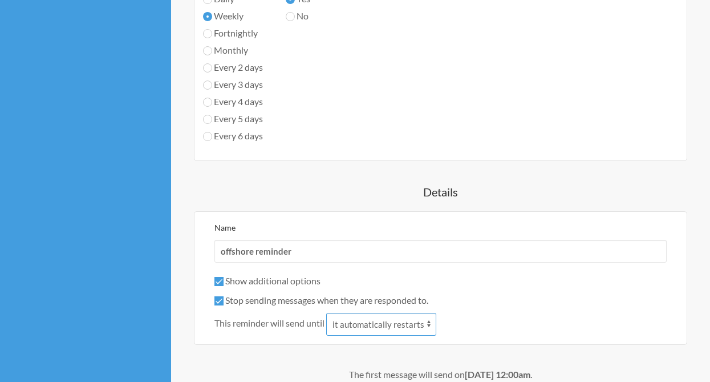
click at [349, 323] on select "it automatically restarts it is replied to" at bounding box center [381, 324] width 110 height 23
click at [292, 324] on span "This reminder will send until" at bounding box center [270, 323] width 110 height 14
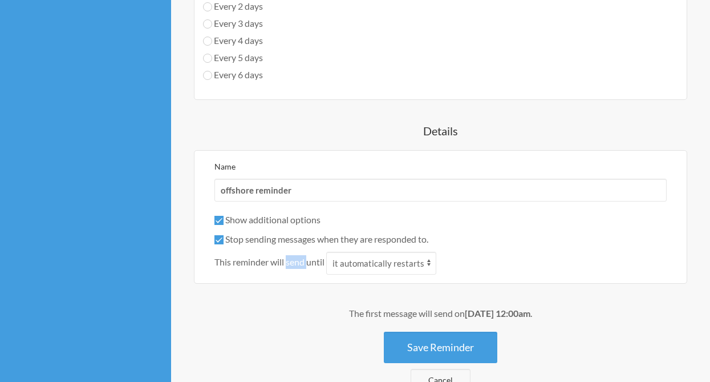
scroll to position [871, 0]
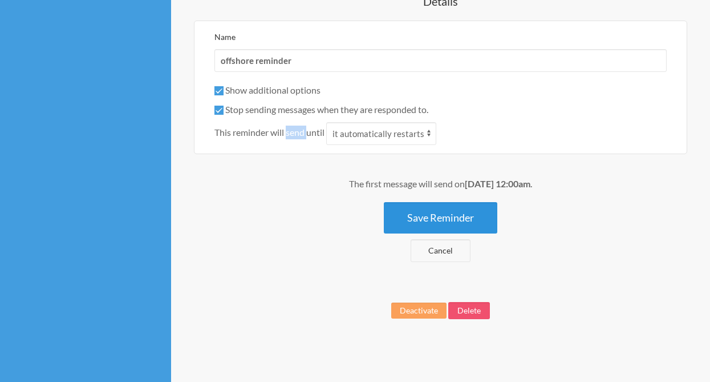
click at [397, 213] on button "Save Reminder" at bounding box center [441, 217] width 114 height 31
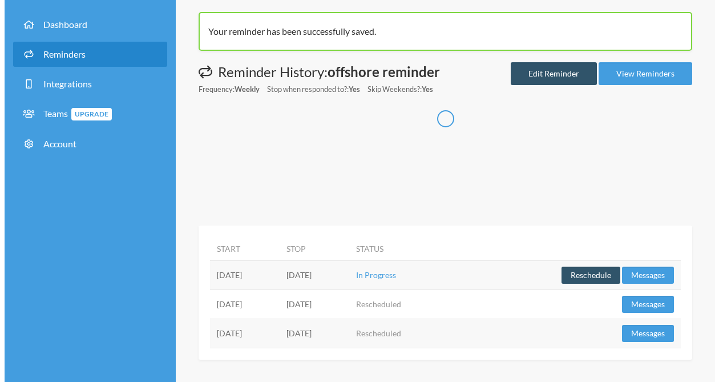
scroll to position [51, 0]
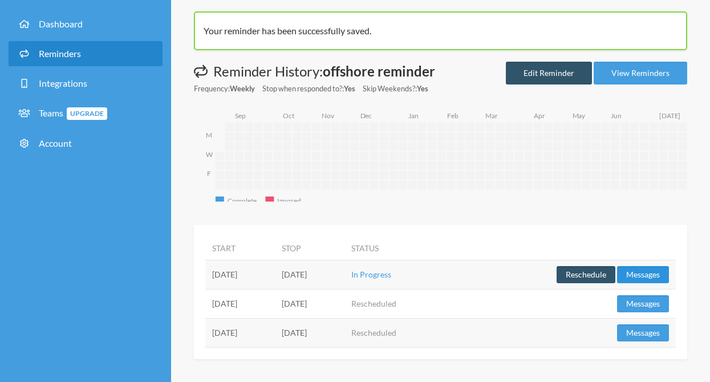
click at [630, 272] on button "Messages" at bounding box center [643, 274] width 52 height 17
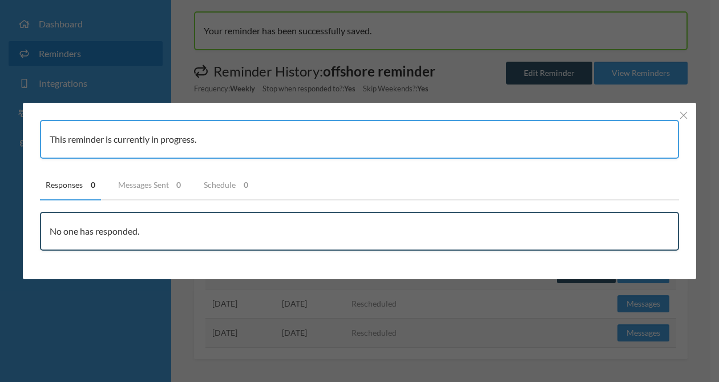
click at [427, 317] on div "This reminder is currently in progress. Responses 0 Messages Sent 0 Schedule 0 …" at bounding box center [359, 191] width 719 height 382
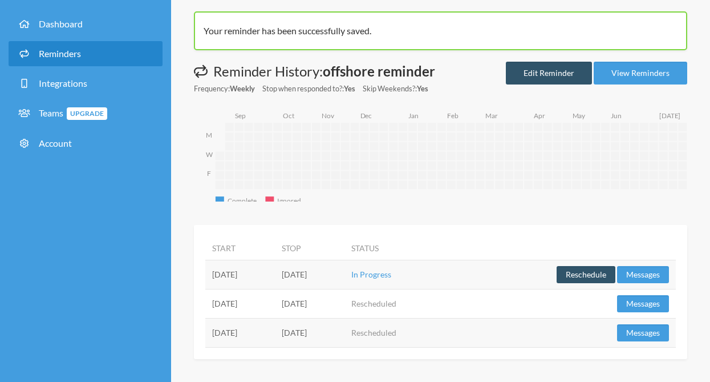
click at [336, 279] on td "Saturday, August 23" at bounding box center [310, 274] width 70 height 29
click at [345, 277] on td "Saturday, August 23" at bounding box center [310, 274] width 70 height 29
click at [560, 273] on button "Reschedule" at bounding box center [586, 274] width 59 height 17
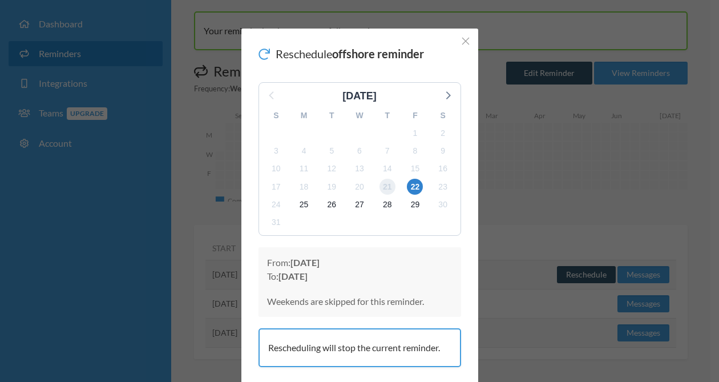
click at [386, 193] on span "21" at bounding box center [388, 187] width 16 height 16
click at [387, 190] on span "21" at bounding box center [388, 187] width 16 height 16
click at [407, 208] on span "29" at bounding box center [415, 204] width 16 height 16
click at [387, 185] on span "21" at bounding box center [388, 187] width 16 height 16
click at [383, 203] on span "28" at bounding box center [388, 204] width 16 height 16
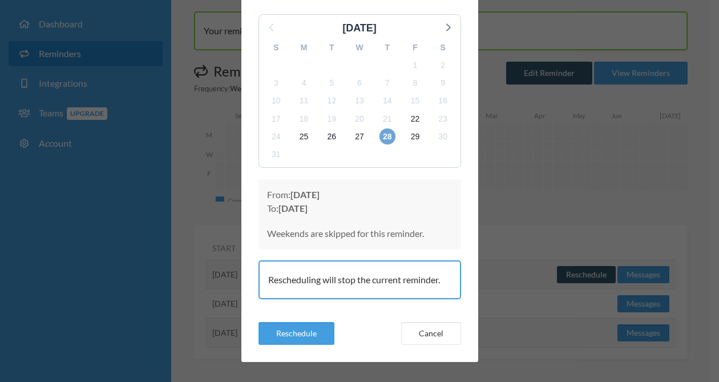
scroll to position [76, 0]
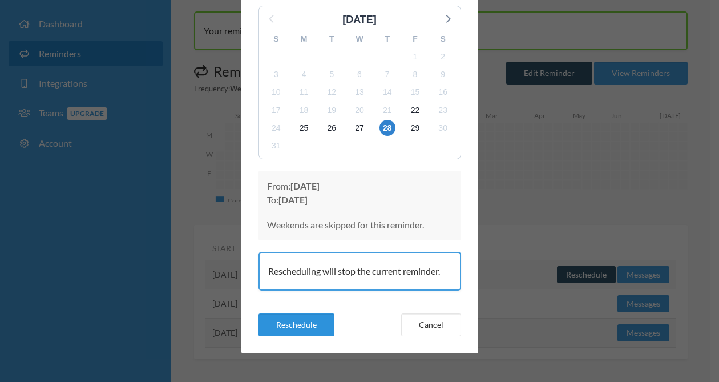
click at [302, 322] on button "Reschedule" at bounding box center [297, 324] width 76 height 23
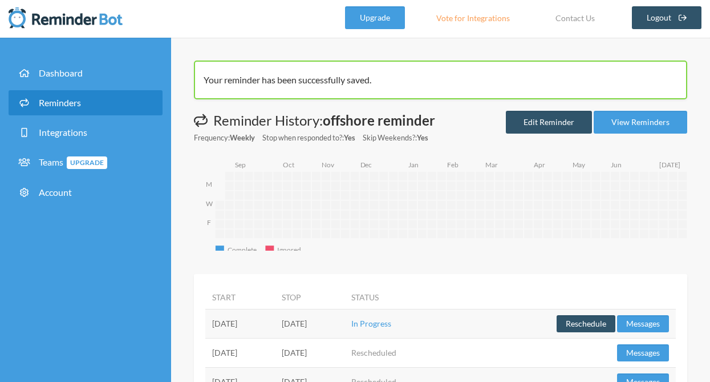
scroll to position [0, 0]
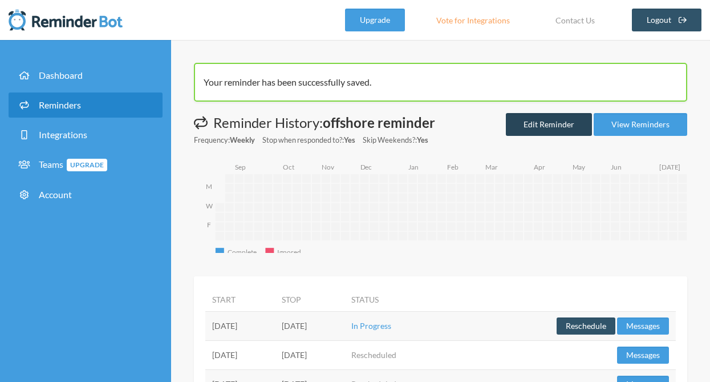
click at [553, 130] on link "Edit Reminder" at bounding box center [549, 124] width 86 height 23
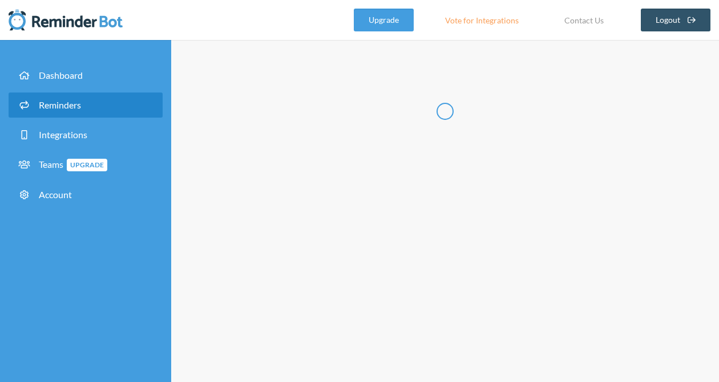
radio input "false"
radio input "true"
type input "offshore reminder"
checkbox input "true"
select select "01:00:00"
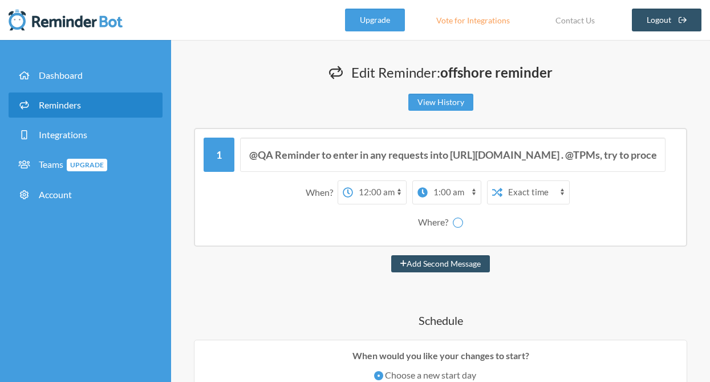
select select "spaces/AAQAxWYEnzg"
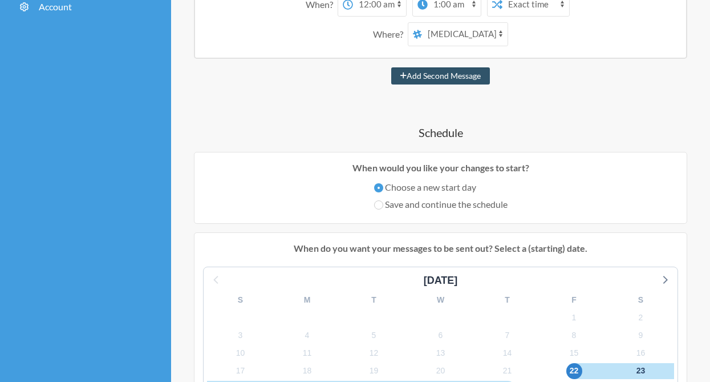
scroll to position [200, 0]
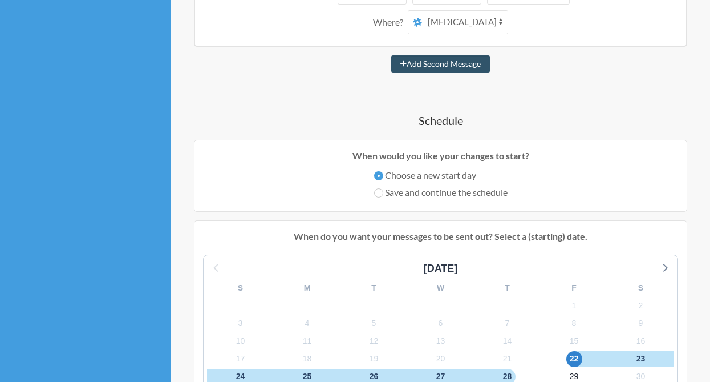
click at [425, 187] on label "Save and continue the schedule" at bounding box center [441, 192] width 134 height 14
click at [383, 188] on input "Save and continue the schedule" at bounding box center [378, 192] width 9 height 9
radio input "true"
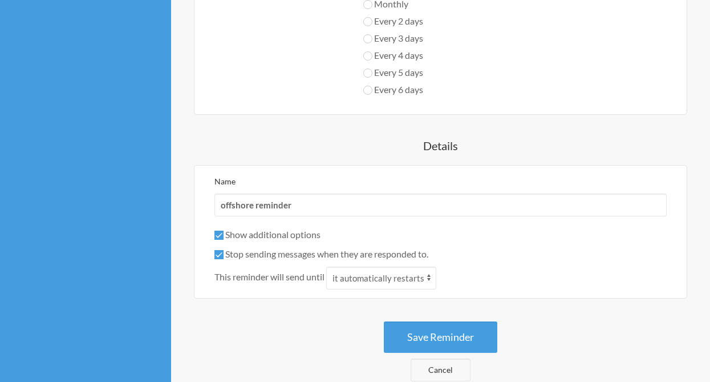
scroll to position [646, 0]
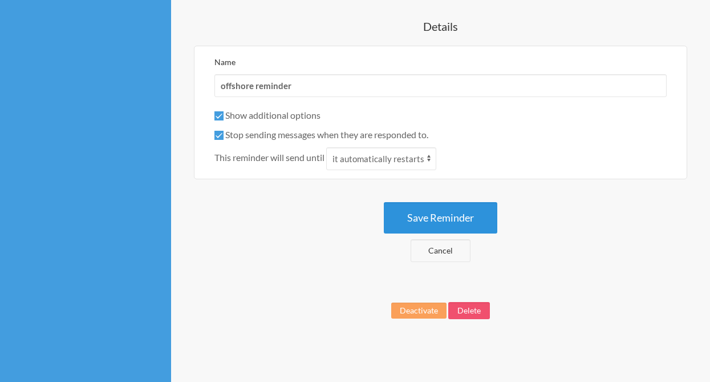
click at [427, 216] on button "Save Reminder" at bounding box center [441, 217] width 114 height 31
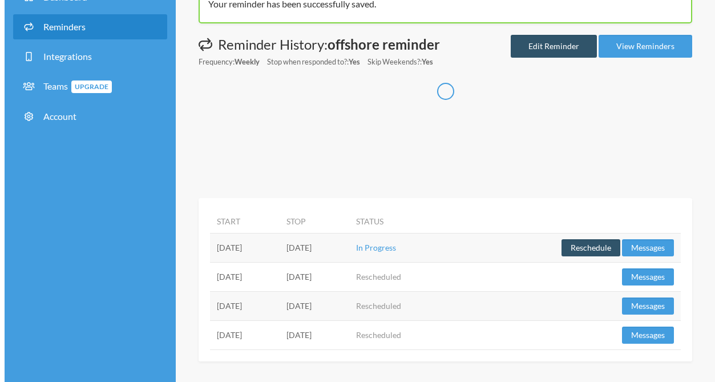
scroll to position [80, 0]
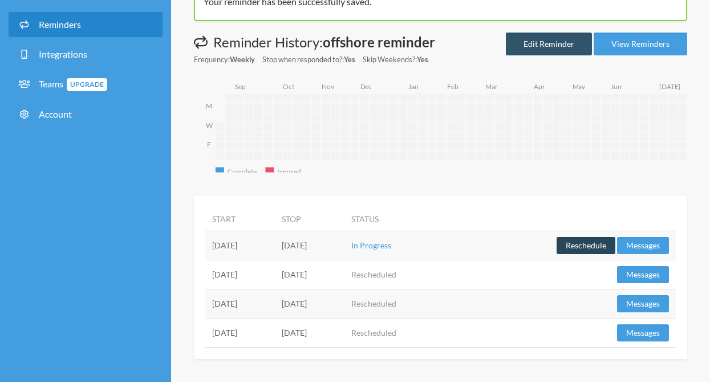
click at [584, 242] on button "Reschedule" at bounding box center [586, 245] width 59 height 17
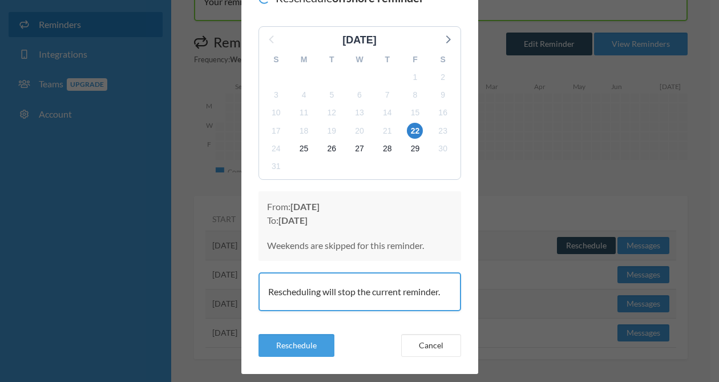
scroll to position [57, 0]
click at [352, 229] on div "From: Thursday, August 28 To: Friday, August 22 Weekends are skipped for this r…" at bounding box center [360, 225] width 203 height 70
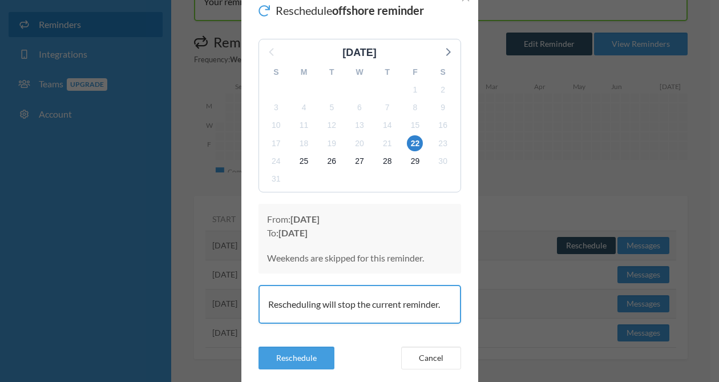
scroll to position [76, 0]
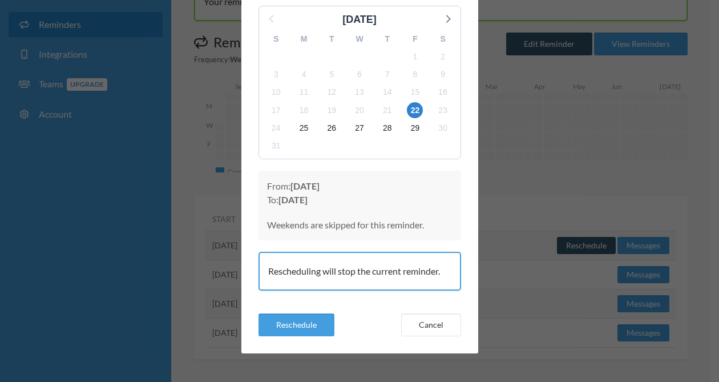
click at [326, 266] on div "Rescheduling will stop the current reminder." at bounding box center [360, 271] width 203 height 39
click at [425, 325] on button "Cancel" at bounding box center [431, 324] width 60 height 23
click at [420, 322] on button "Cancel" at bounding box center [431, 324] width 60 height 23
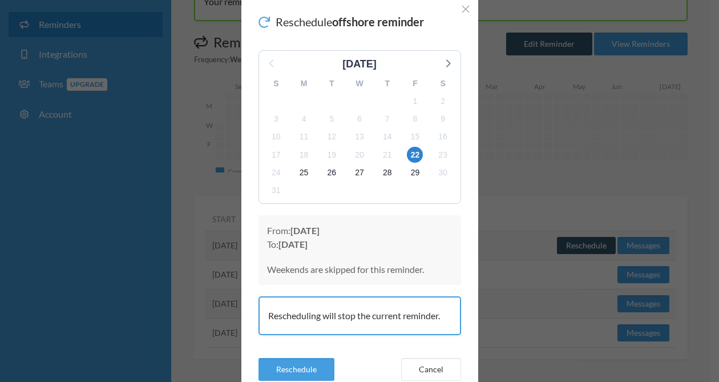
scroll to position [0, 0]
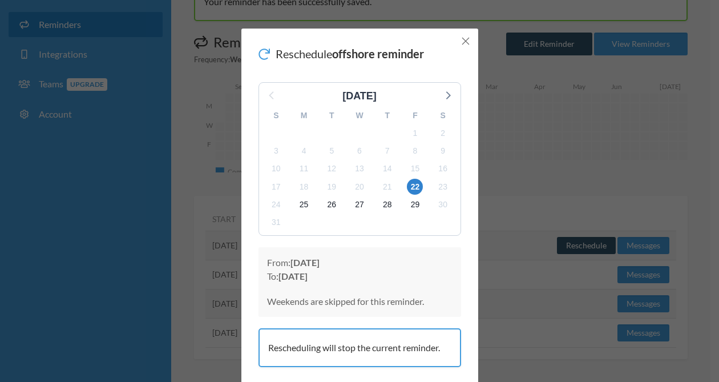
click at [462, 43] on icon "Close" at bounding box center [466, 41] width 8 height 8
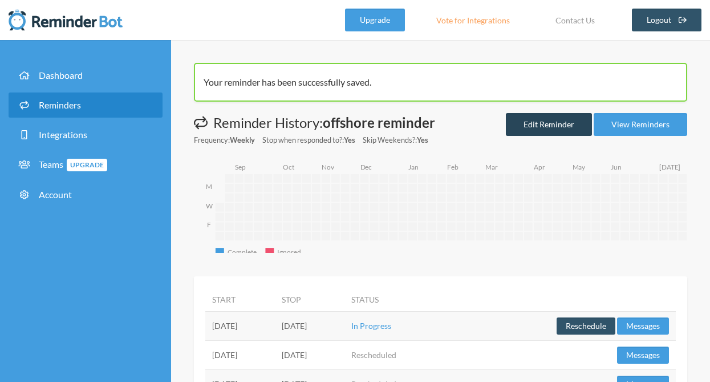
click at [529, 120] on link "Edit Reminder" at bounding box center [549, 124] width 86 height 23
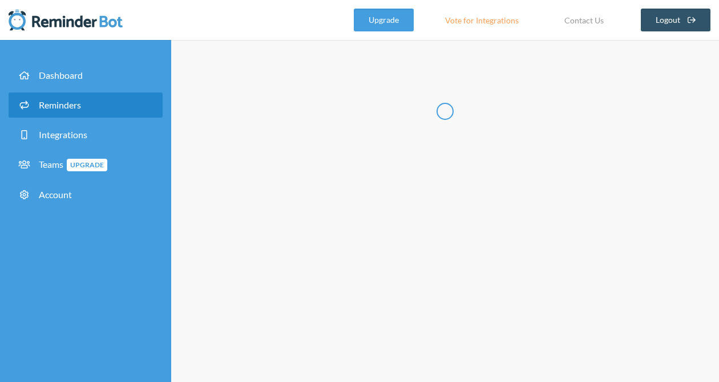
radio input "false"
radio input "true"
type input "offshore reminder"
checkbox input "true"
select select "01:00:00"
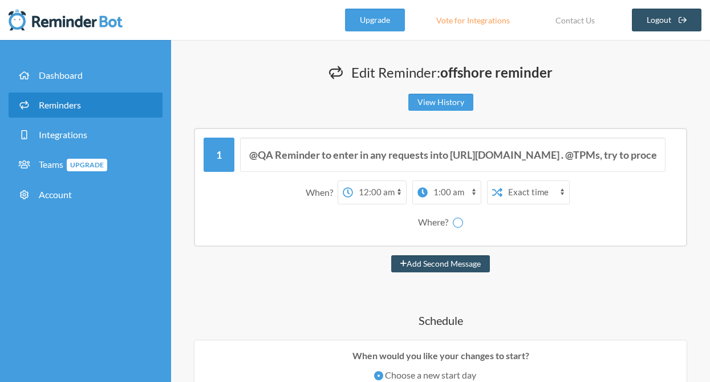
select select "spaces/AAQAxWYEnzg"
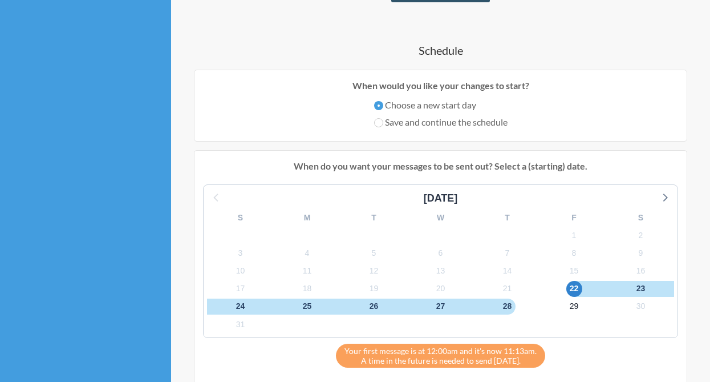
scroll to position [271, 0]
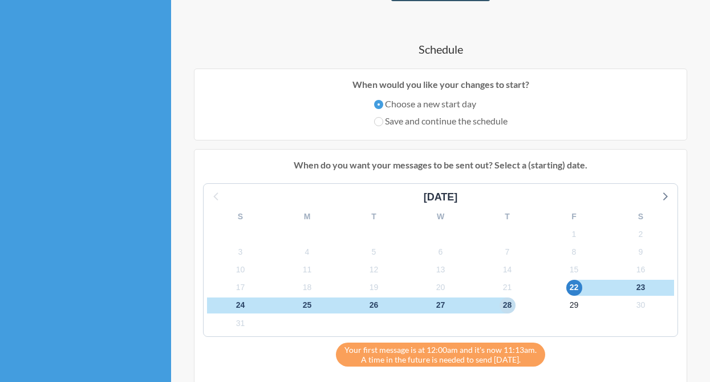
click at [506, 300] on span "28" at bounding box center [508, 305] width 16 height 16
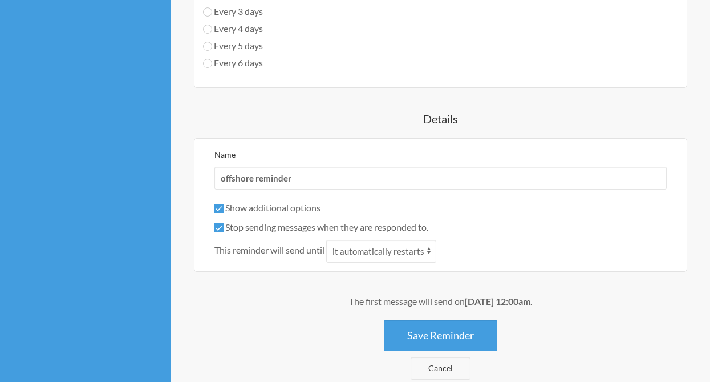
scroll to position [770, 0]
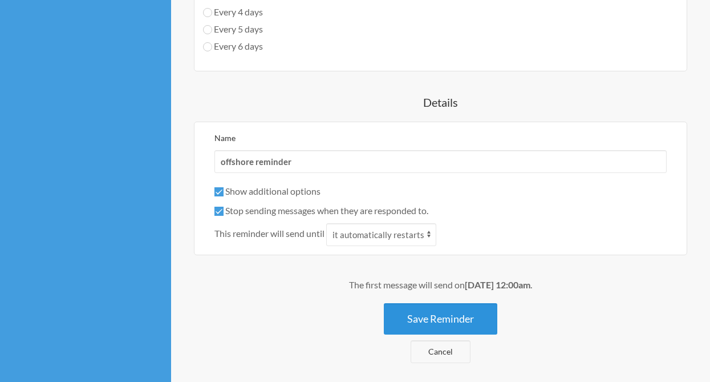
click at [432, 322] on button "Save Reminder" at bounding box center [441, 318] width 114 height 31
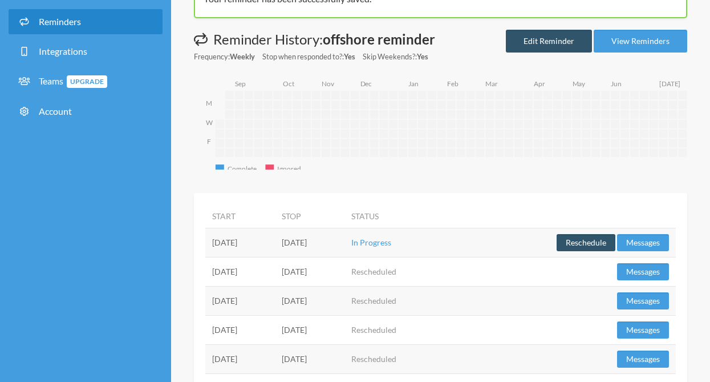
scroll to position [81, 0]
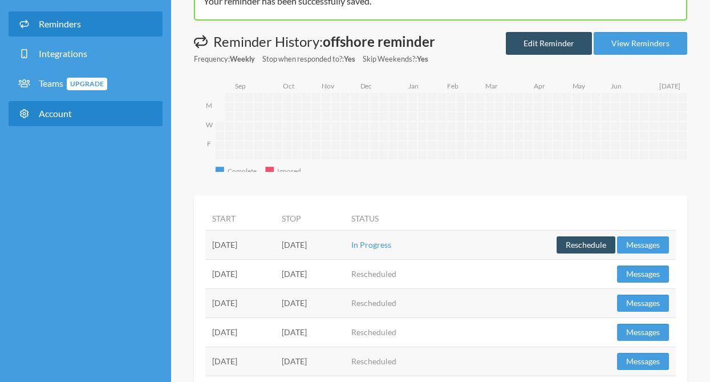
click at [77, 110] on link "Account" at bounding box center [86, 113] width 154 height 25
select select "**"
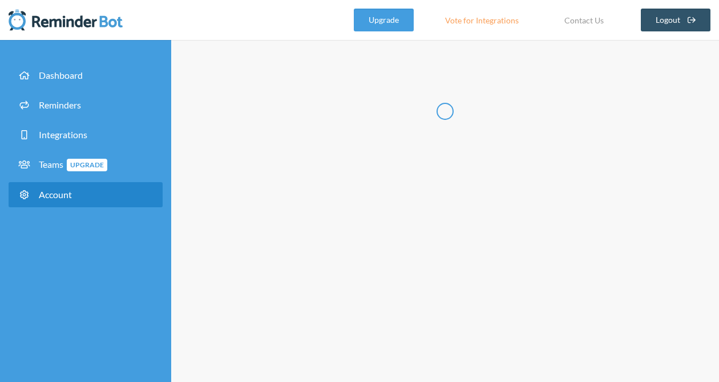
type input "******"
type input "*******"
type input "**********"
select select "**"
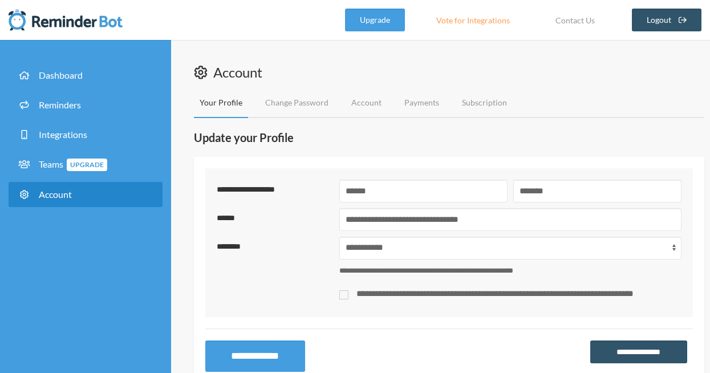
scroll to position [37, 0]
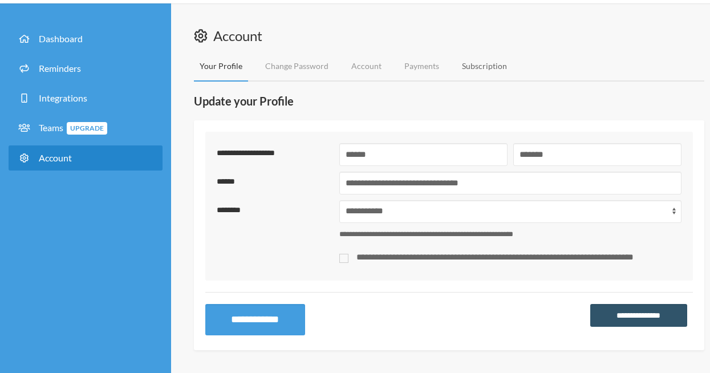
click at [459, 63] on link "Subscription" at bounding box center [485, 66] width 56 height 30
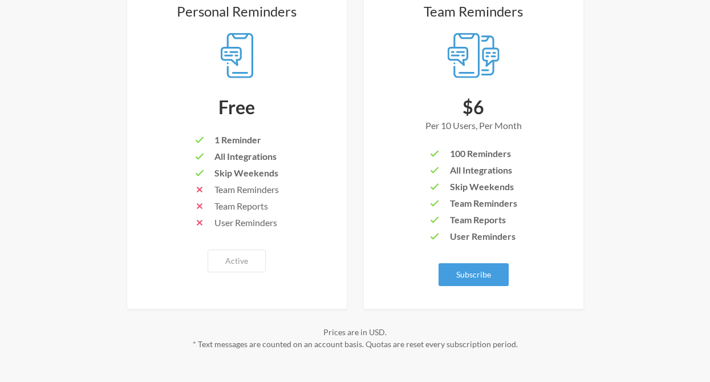
scroll to position [171, 0]
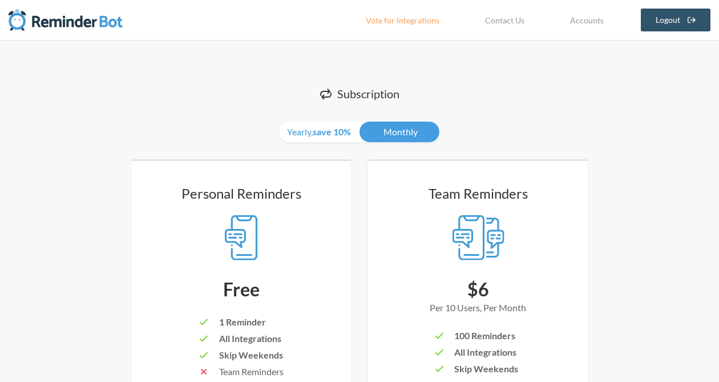
select select "**"
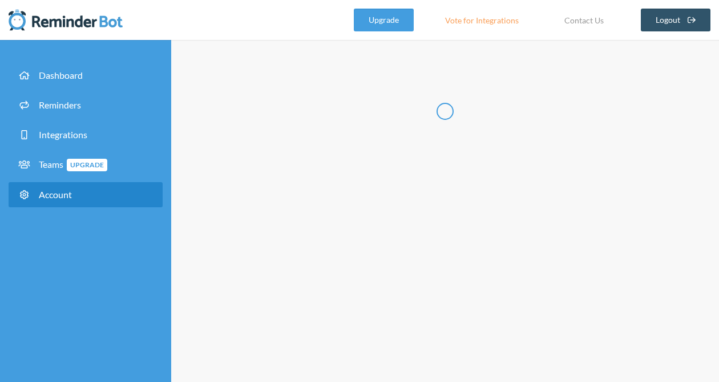
type input "******"
type input "*******"
type input "**********"
select select "**"
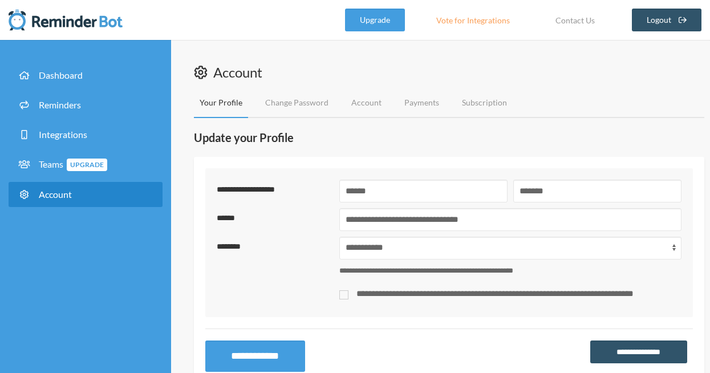
scroll to position [37, 0]
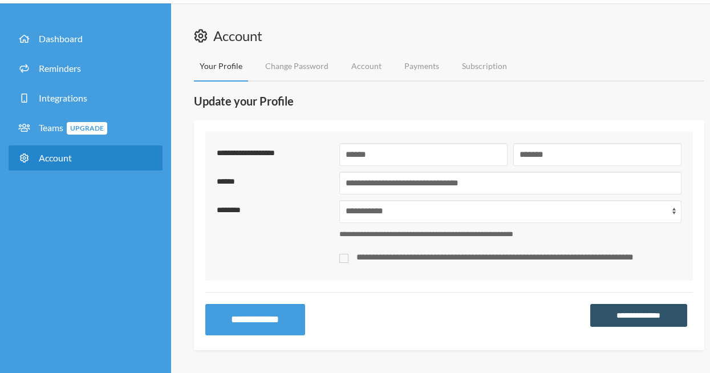
click at [573, 46] on div "Account Your Profile Change Password Account Payments Subscription" at bounding box center [449, 53] width 511 height 55
